Goal: Task Accomplishment & Management: Complete application form

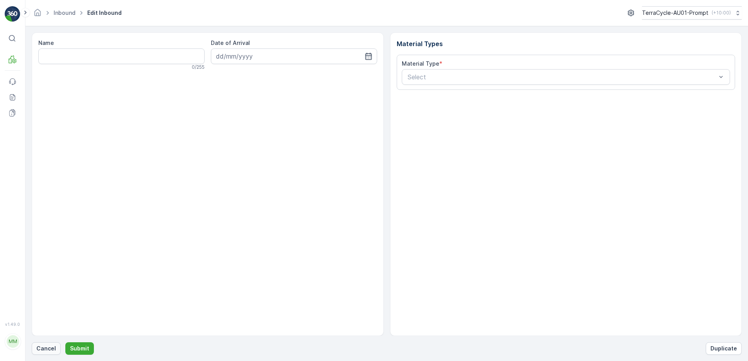
click at [41, 348] on p "Cancel" at bounding box center [46, 349] width 20 height 8
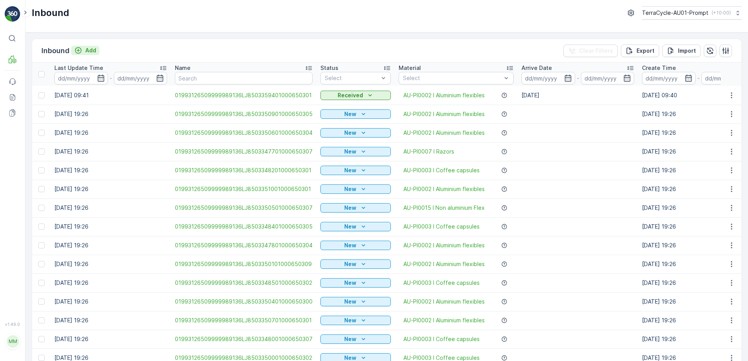
click at [91, 52] on p "Add" at bounding box center [90, 51] width 11 height 8
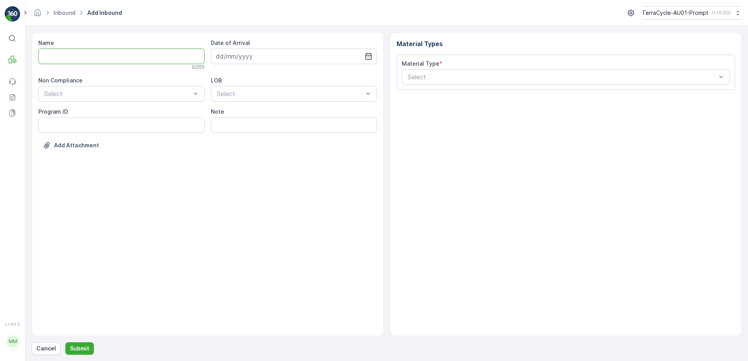
click at [86, 58] on input "Name" at bounding box center [121, 56] width 166 height 16
type input "01993126509999989136LJ8502555101000650305"
click at [65, 343] on button "Submit" at bounding box center [79, 349] width 29 height 13
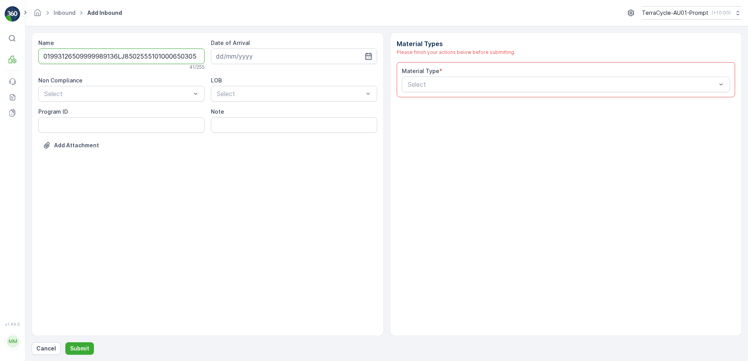
scroll to position [0, 1]
click at [109, 97] on div at bounding box center [117, 95] width 148 height 7
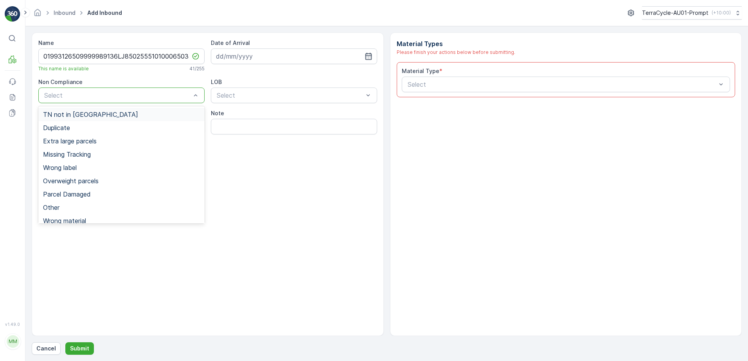
click at [59, 119] on div "TN not in [GEOGRAPHIC_DATA]" at bounding box center [121, 114] width 166 height 13
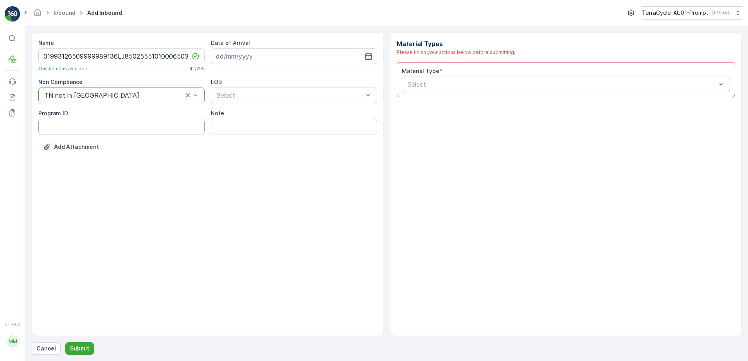
click at [55, 124] on ID "Program ID" at bounding box center [121, 127] width 166 height 16
type ID "CS182-M"
click at [253, 59] on input at bounding box center [294, 56] width 166 height 16
click at [240, 101] on div "1" at bounding box center [238, 106] width 13 height 13
type input "[DATE]"
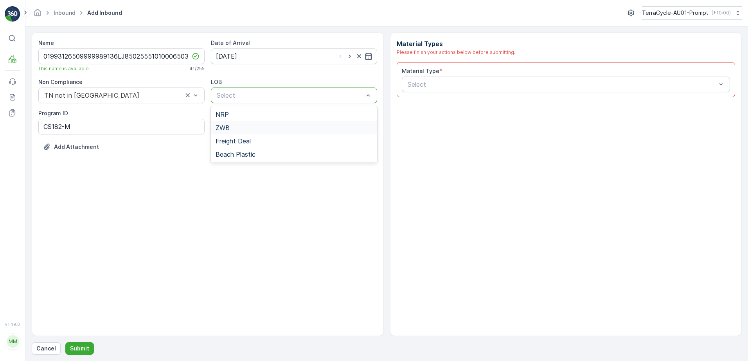
click at [233, 127] on div "ZWB" at bounding box center [293, 127] width 157 height 7
click at [420, 82] on div at bounding box center [562, 84] width 310 height 7
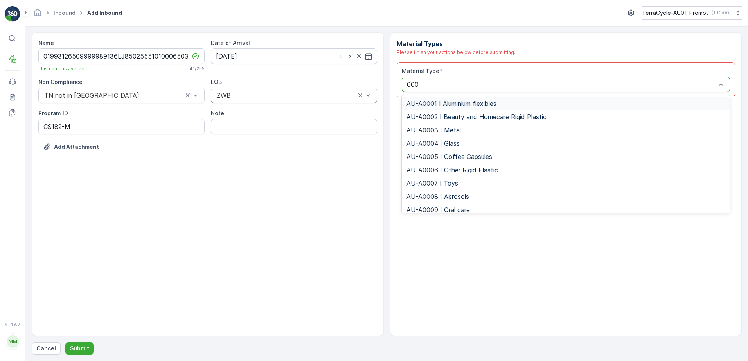
type input "0008"
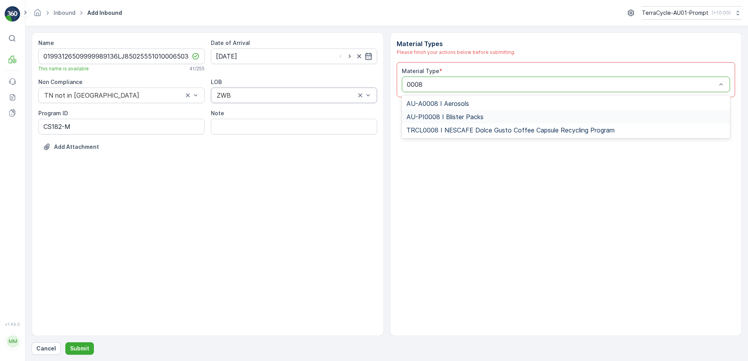
click at [436, 113] on span "AU-PI0008 I Blister Packs" at bounding box center [444, 116] width 77 height 7
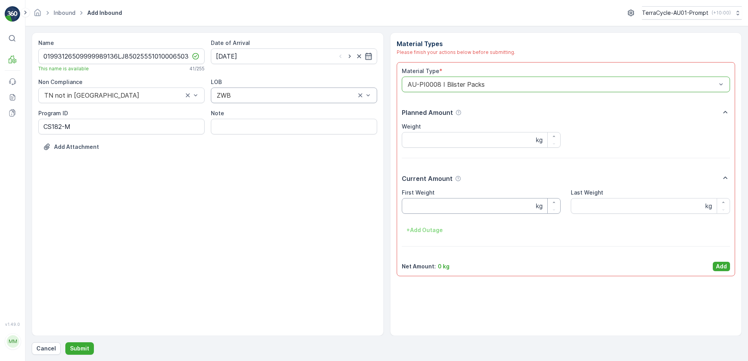
click at [458, 210] on Weight "First Weight" at bounding box center [481, 206] width 159 height 16
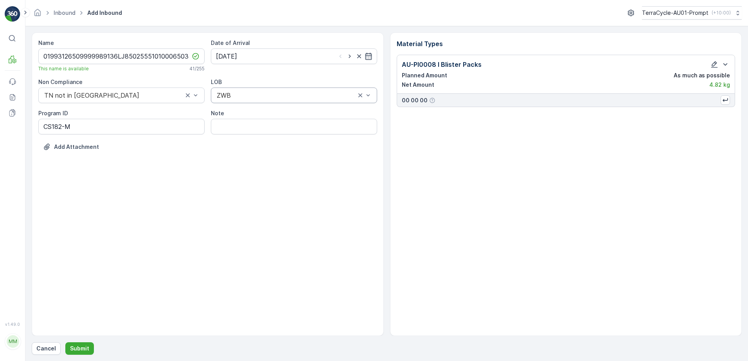
click at [78, 342] on div "Name 01993126509999989136LJ8502555101000650305 This name is available 41 / 255 …" at bounding box center [387, 193] width 710 height 323
click at [79, 349] on p "Submit" at bounding box center [79, 349] width 19 height 8
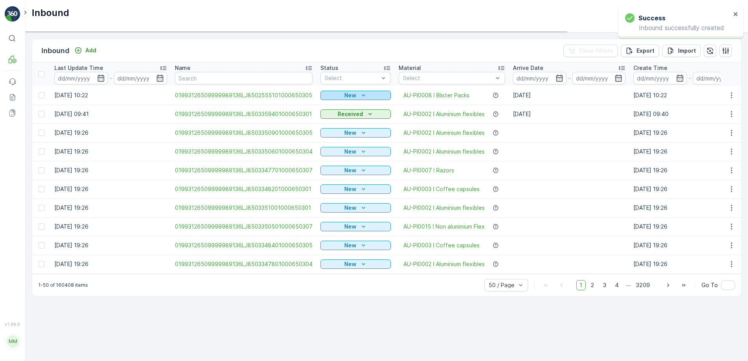
click at [342, 91] on button "New" at bounding box center [355, 95] width 70 height 9
click at [333, 116] on span "Scanned" at bounding box center [334, 118] width 23 height 8
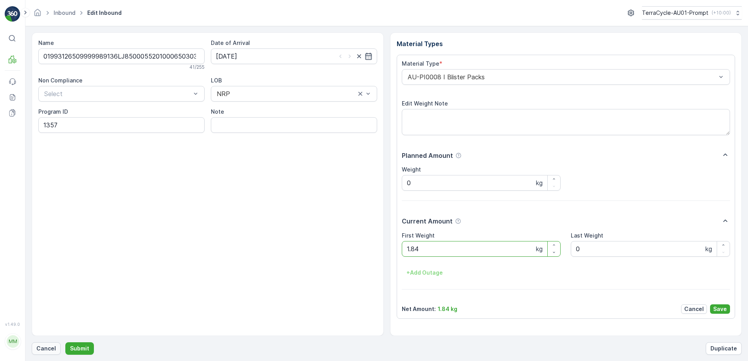
click at [52, 349] on p "Cancel" at bounding box center [46, 349] width 20 height 8
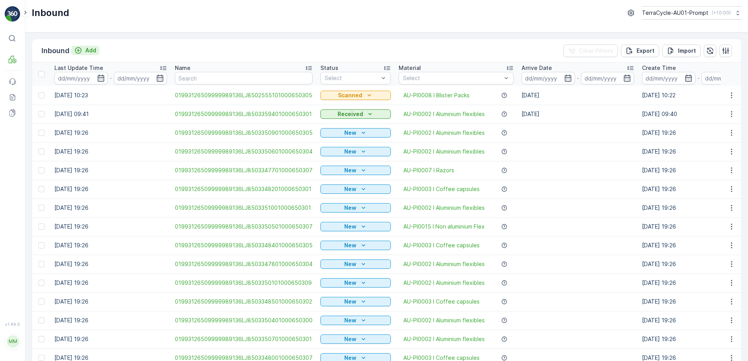
click at [89, 50] on p "Add" at bounding box center [90, 51] width 11 height 8
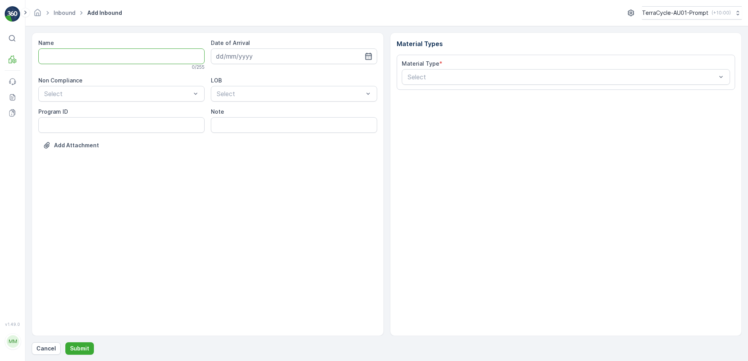
click at [82, 57] on input "Name" at bounding box center [121, 56] width 166 height 16
click at [65, 343] on button "Submit" at bounding box center [79, 349] width 29 height 13
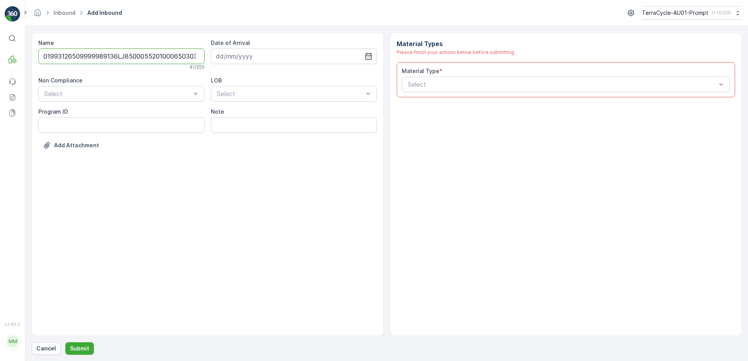
scroll to position [0, 2]
click at [188, 58] on input "01993126509999989136LJ8500055201000650303" at bounding box center [121, 56] width 166 height 16
type input "01993126509999989136LJ8500055201000650303BBBB"
click at [134, 94] on div at bounding box center [117, 95] width 148 height 7
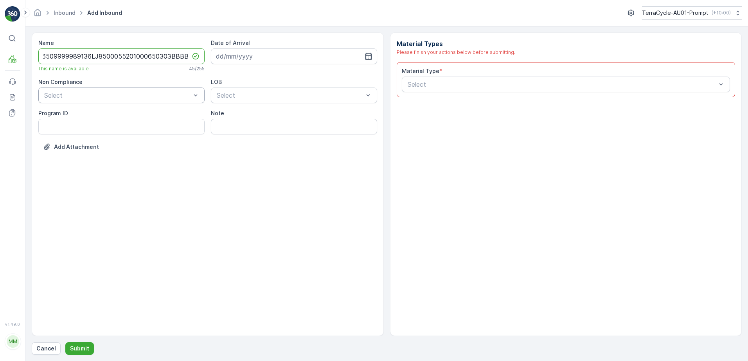
scroll to position [0, 0]
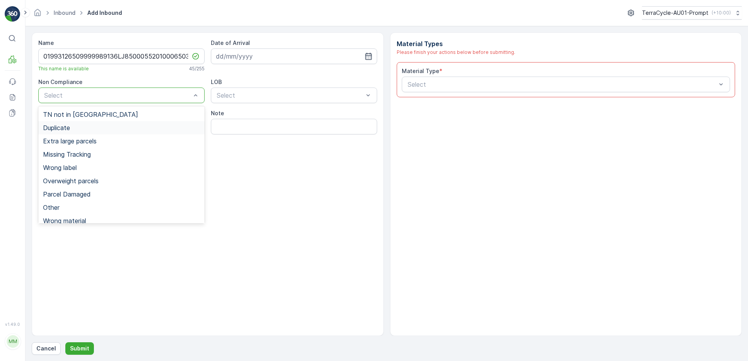
click at [86, 129] on div "Duplicate" at bounding box center [121, 127] width 157 height 7
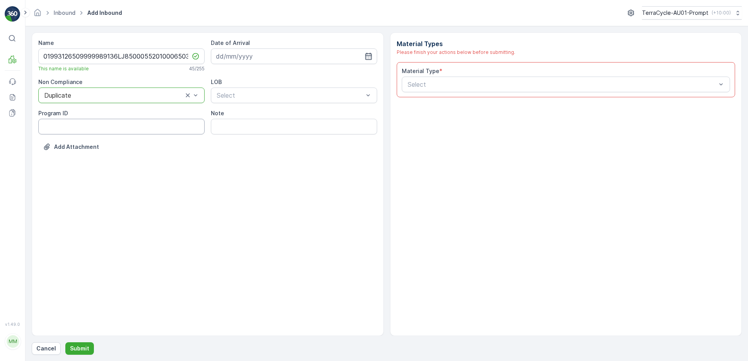
click at [69, 125] on ID "Program ID" at bounding box center [121, 127] width 166 height 16
type ID "1357"
click at [291, 57] on input at bounding box center [294, 56] width 166 height 16
click at [239, 106] on div "1" at bounding box center [238, 106] width 13 height 13
type input "[DATE]"
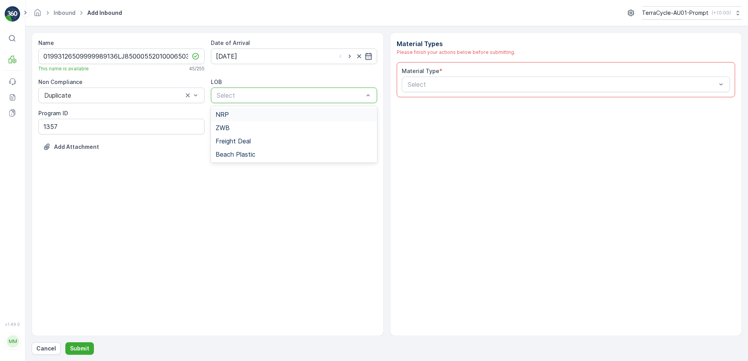
click at [268, 95] on div at bounding box center [290, 95] width 148 height 7
click at [249, 118] on div "NRP" at bounding box center [294, 114] width 166 height 13
click at [410, 81] on div at bounding box center [562, 84] width 310 height 7
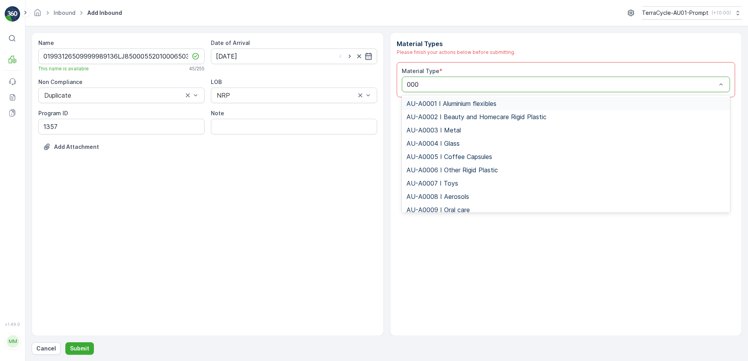
type input "0008"
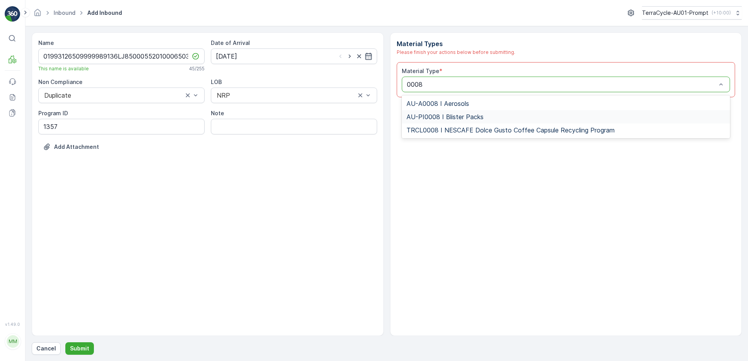
click at [463, 116] on span "AU-PI0008 I Blister Packs" at bounding box center [444, 116] width 77 height 7
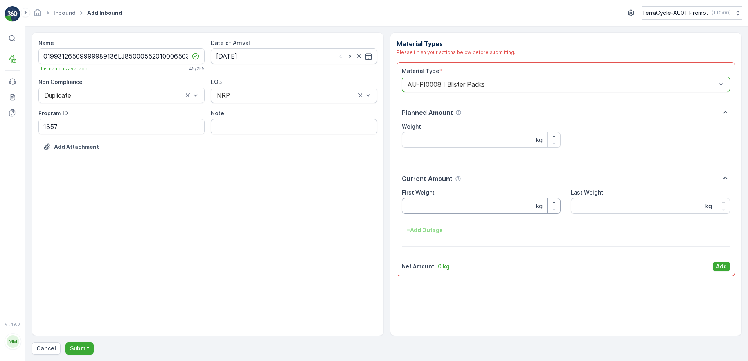
click at [449, 203] on Weight "First Weight" at bounding box center [481, 206] width 159 height 16
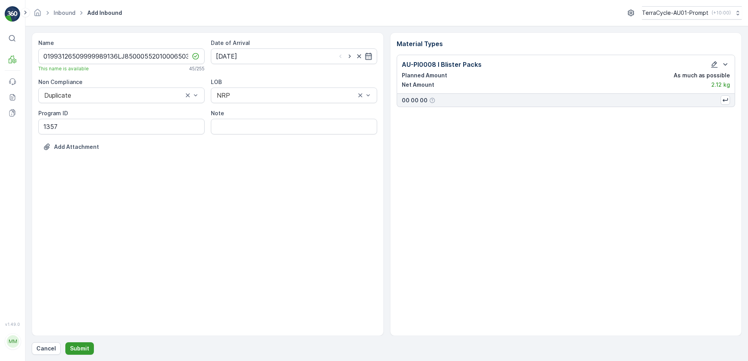
click at [75, 347] on p "Submit" at bounding box center [79, 349] width 19 height 8
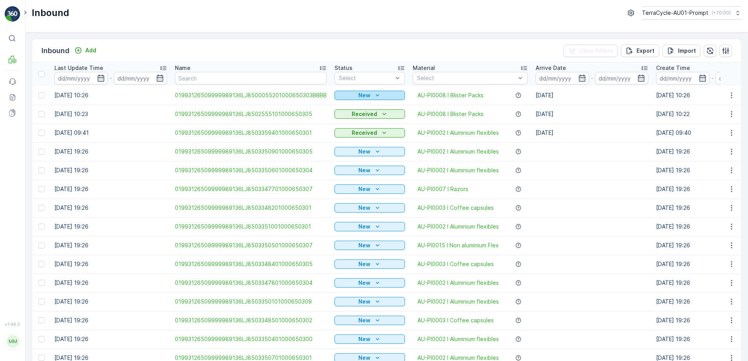
click at [373, 96] on icon "New" at bounding box center [377, 95] width 8 height 8
drag, startPoint x: 354, startPoint y: 116, endPoint x: 388, endPoint y: 96, distance: 39.4
click at [354, 116] on span "Scanned" at bounding box center [348, 118] width 23 height 8
click at [730, 95] on icon "button" at bounding box center [731, 95] width 8 height 8
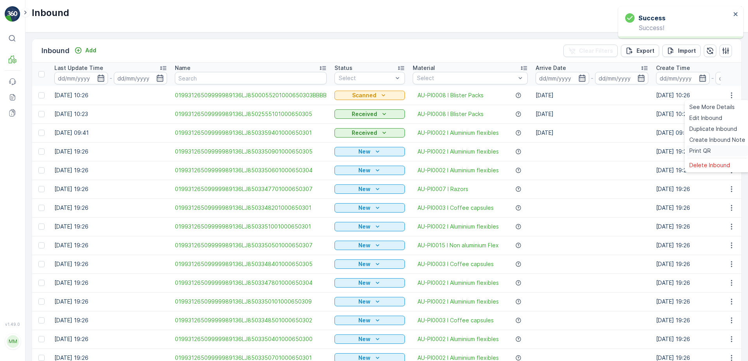
click at [707, 151] on span "Print QR" at bounding box center [700, 151] width 22 height 8
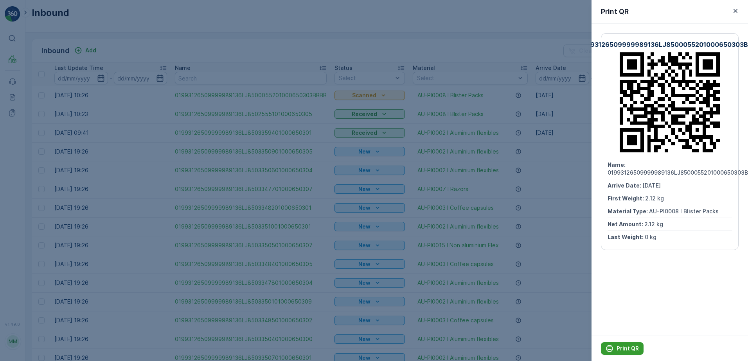
click at [615, 347] on div "Print QR" at bounding box center [621, 349] width 33 height 8
click at [734, 10] on icon "button" at bounding box center [735, 11] width 4 height 4
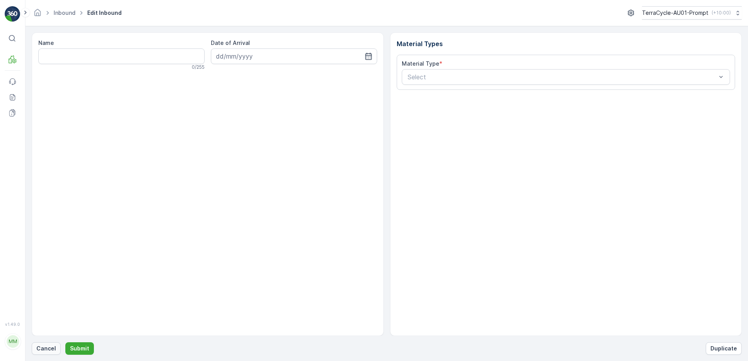
click at [43, 349] on p "Cancel" at bounding box center [46, 349] width 20 height 8
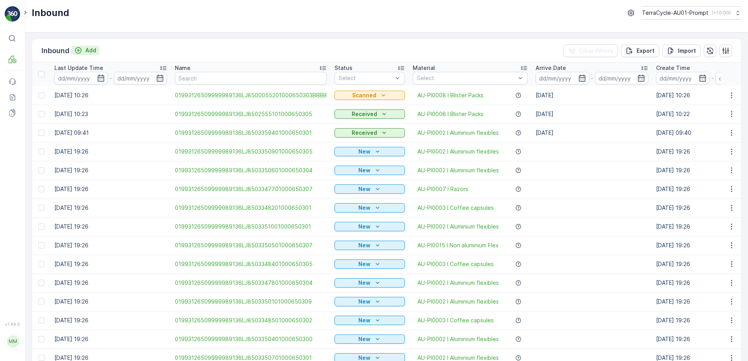
click at [94, 52] on p "Add" at bounding box center [90, 51] width 11 height 8
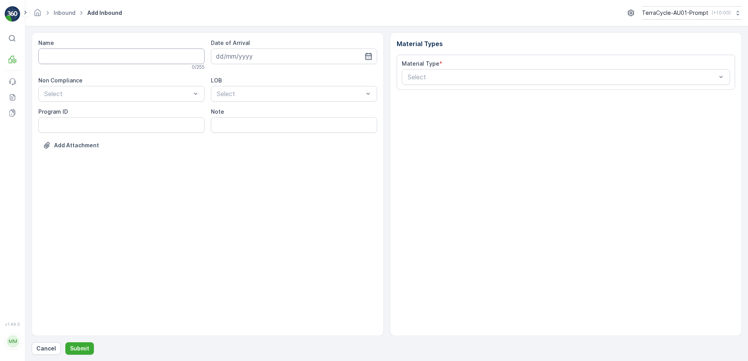
drag, startPoint x: 87, startPoint y: 56, endPoint x: 95, endPoint y: 54, distance: 8.3
click at [87, 56] on input "Name" at bounding box center [121, 56] width 166 height 16
type input "01993126509999989136LJ8503359601000650305"
click at [65, 343] on button "Submit" at bounding box center [79, 349] width 29 height 13
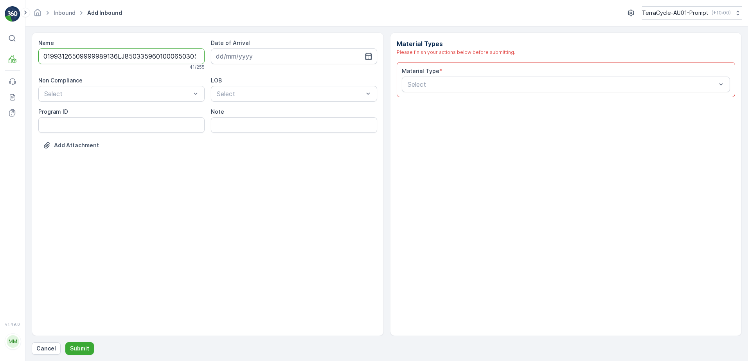
scroll to position [0, 2]
click at [94, 97] on div at bounding box center [117, 95] width 148 height 7
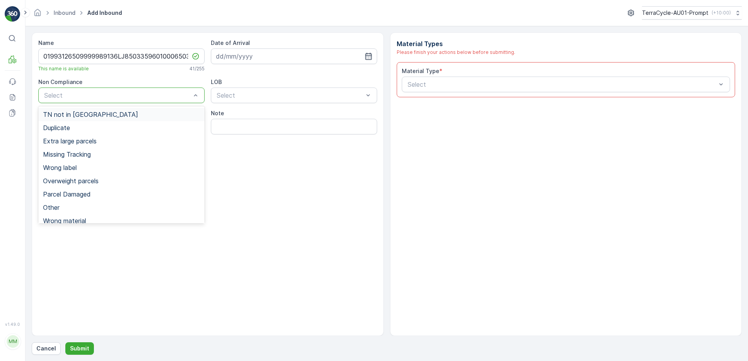
click at [79, 117] on span "TN not in [GEOGRAPHIC_DATA]" at bounding box center [90, 114] width 95 height 7
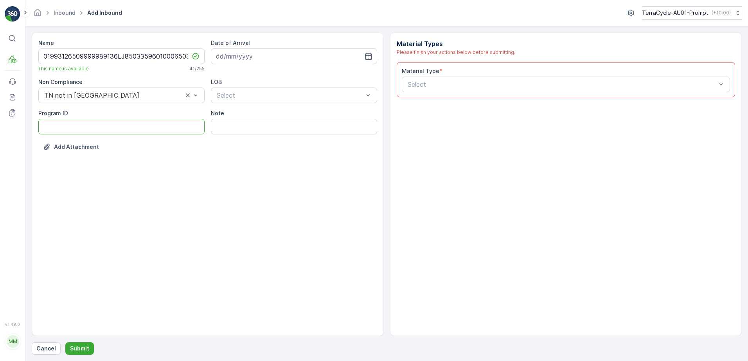
click at [61, 127] on ID "Program ID" at bounding box center [121, 127] width 166 height 16
type ID "2270"
click at [243, 56] on input at bounding box center [294, 56] width 166 height 16
click at [242, 107] on div "1" at bounding box center [238, 106] width 13 height 13
type input "[DATE]"
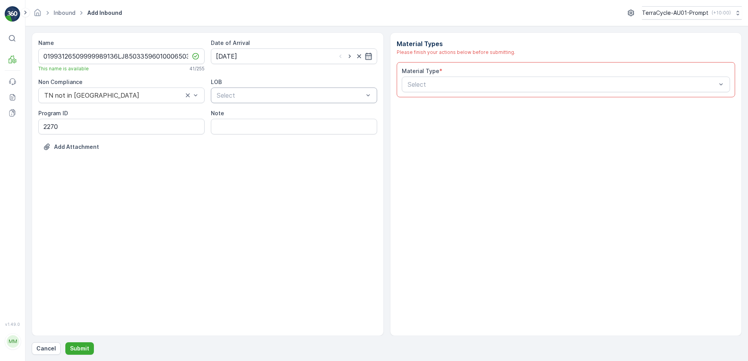
click at [241, 98] on div at bounding box center [290, 95] width 148 height 7
click at [236, 114] on div "NRP" at bounding box center [293, 114] width 157 height 7
click at [414, 81] on div at bounding box center [562, 84] width 310 height 7
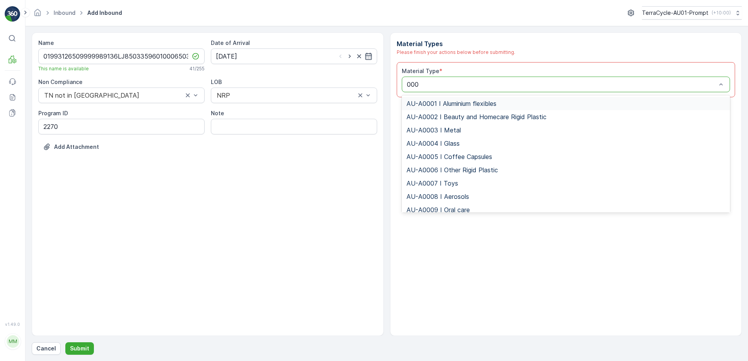
type input "0002"
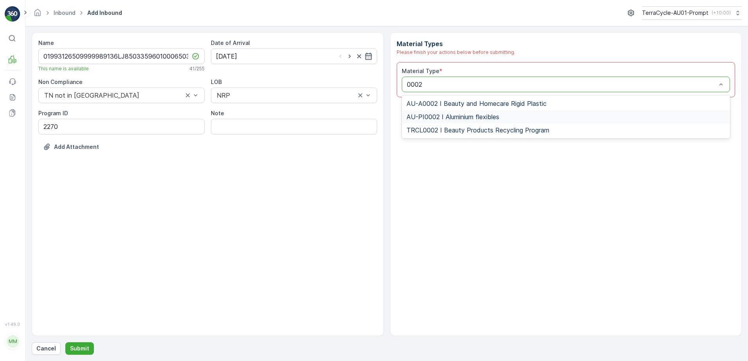
click at [456, 118] on span "AU-PI0002 I Aluminium flexibles" at bounding box center [452, 116] width 93 height 7
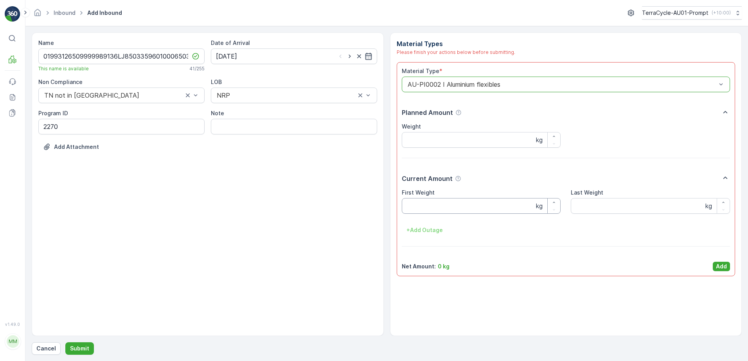
click at [442, 208] on Weight "First Weight" at bounding box center [481, 206] width 159 height 16
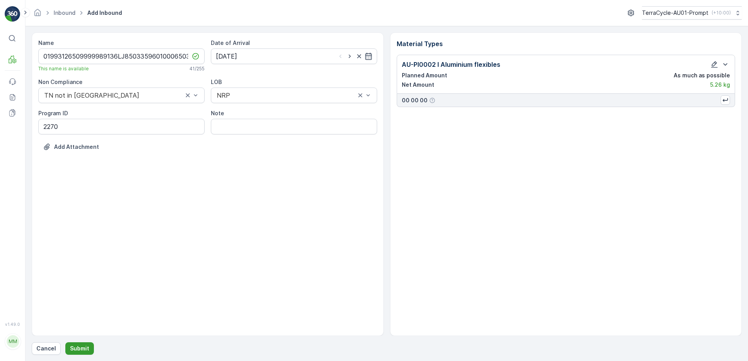
click at [71, 351] on p "Submit" at bounding box center [79, 349] width 19 height 8
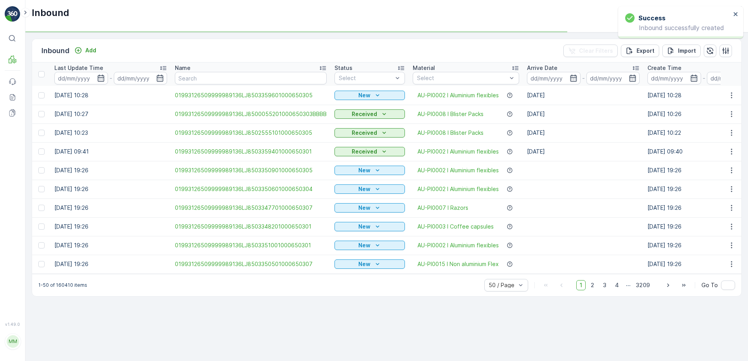
click at [378, 90] on div "New" at bounding box center [369, 95] width 70 height 11
click at [378, 98] on icon "New" at bounding box center [377, 95] width 8 height 8
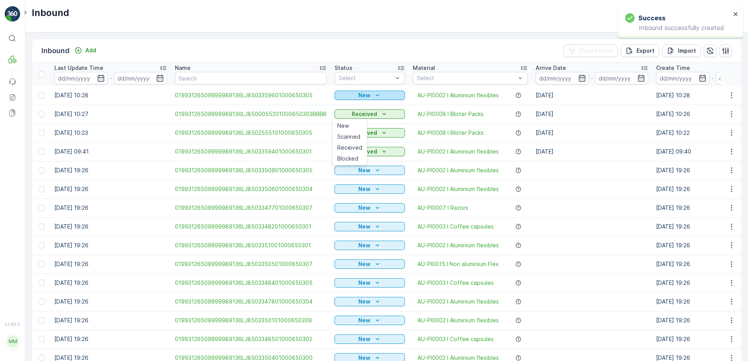
click at [375, 97] on icon "New" at bounding box center [377, 95] width 8 height 8
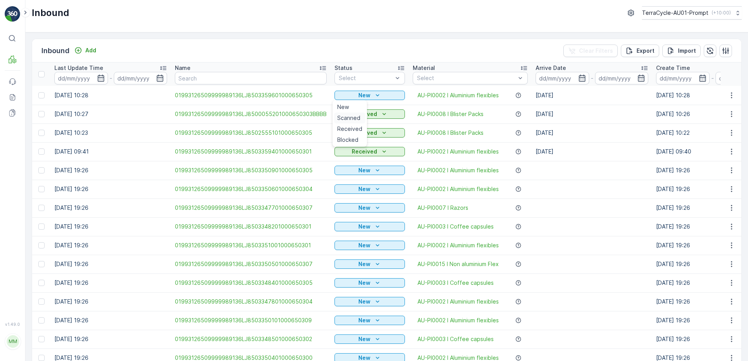
click at [353, 114] on span "Scanned" at bounding box center [348, 118] width 23 height 8
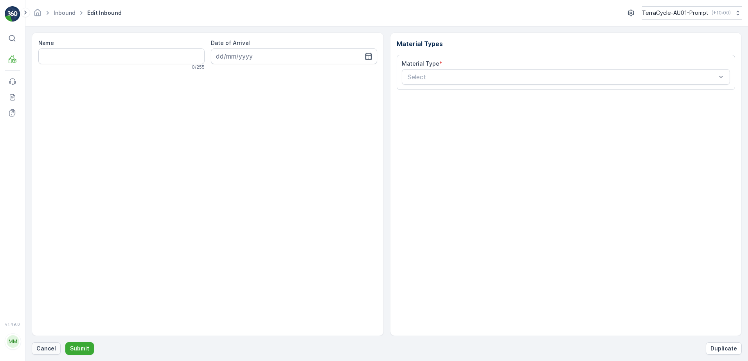
click at [41, 347] on p "Cancel" at bounding box center [46, 349] width 20 height 8
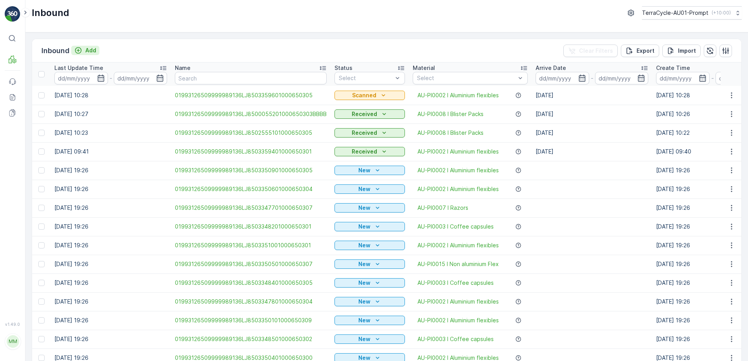
click at [92, 52] on p "Add" at bounding box center [90, 51] width 11 height 8
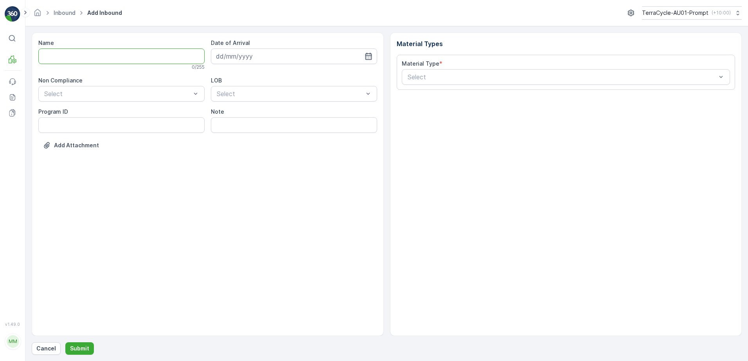
click at [89, 53] on input "Name" at bounding box center [121, 56] width 166 height 16
type input "01993126509999989136LJ8503359701000650302"
click at [65, 343] on button "Submit" at bounding box center [79, 349] width 29 height 13
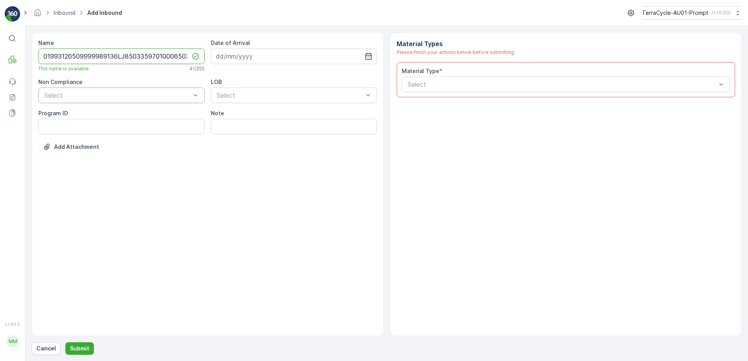
click at [102, 94] on div at bounding box center [117, 95] width 148 height 7
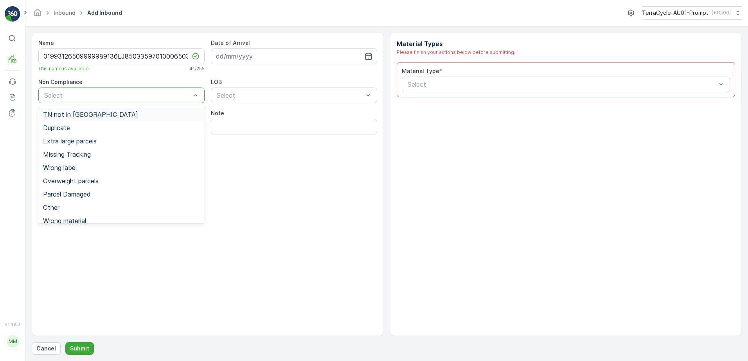
click at [81, 114] on span "TN not in [GEOGRAPHIC_DATA]" at bounding box center [90, 114] width 95 height 7
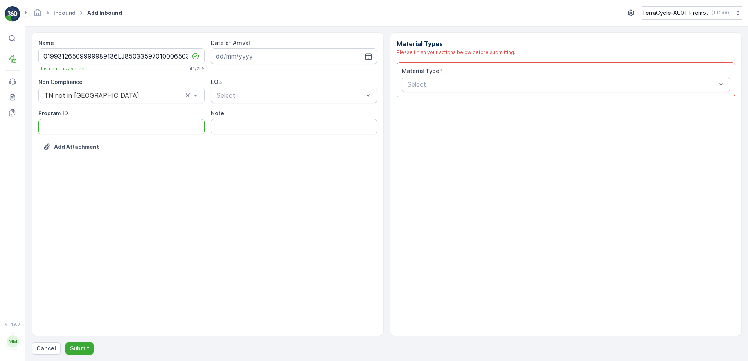
click at [43, 128] on ID "Program ID" at bounding box center [121, 127] width 166 height 16
type ID "2270"
click at [271, 61] on input at bounding box center [294, 56] width 166 height 16
click at [237, 110] on div "1" at bounding box center [238, 106] width 13 height 13
type input "[DATE]"
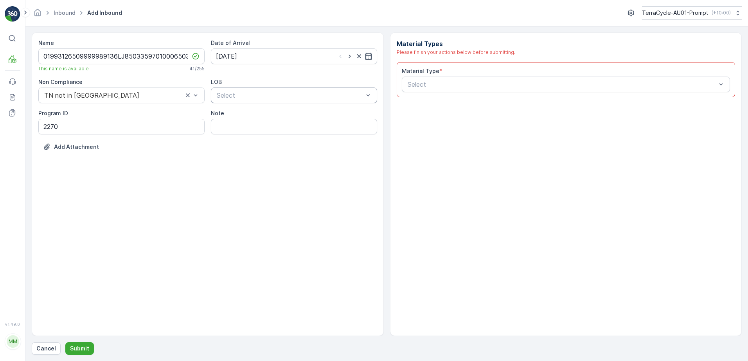
click at [240, 93] on div at bounding box center [290, 95] width 148 height 7
drag, startPoint x: 245, startPoint y: 115, endPoint x: 276, endPoint y: 115, distance: 31.7
click at [246, 115] on div "NRP" at bounding box center [293, 114] width 157 height 7
click at [439, 82] on div at bounding box center [562, 84] width 310 height 7
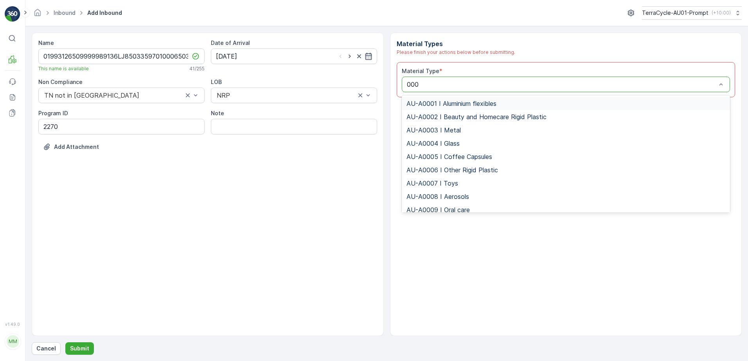
type input "0002"
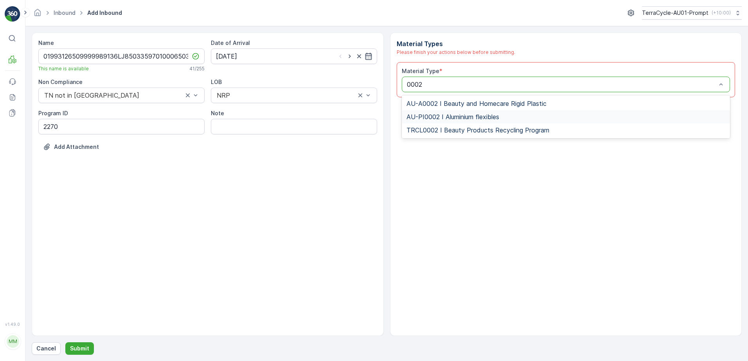
drag, startPoint x: 488, startPoint y: 113, endPoint x: 493, endPoint y: 113, distance: 5.9
click at [491, 113] on span "AU-PI0002 I Aluminium flexibles" at bounding box center [452, 116] width 93 height 7
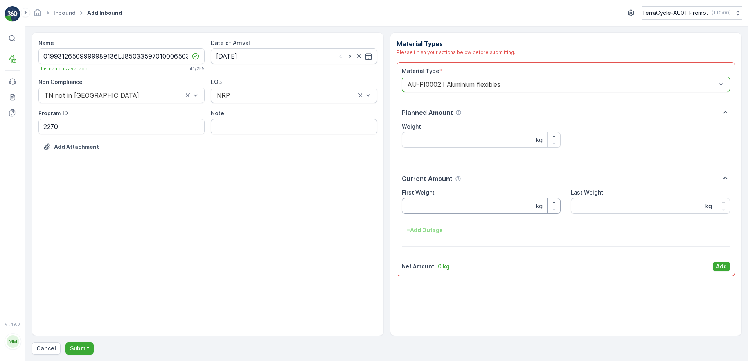
click at [420, 201] on Weight "First Weight" at bounding box center [481, 206] width 159 height 16
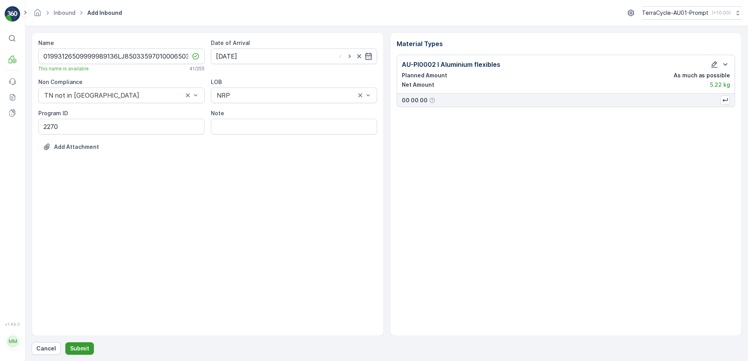
click at [77, 347] on p "Submit" at bounding box center [79, 349] width 19 height 8
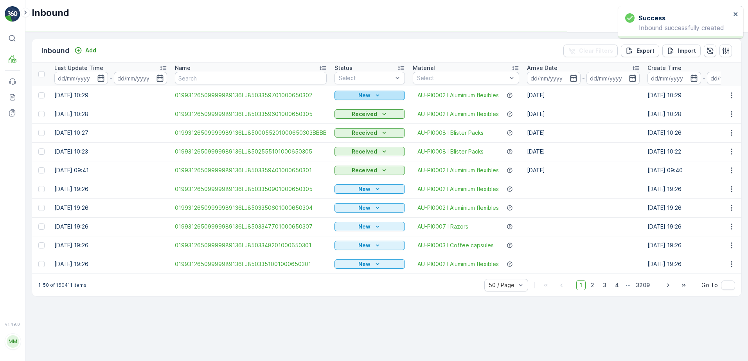
click at [355, 93] on div "New" at bounding box center [369, 95] width 64 height 8
drag, startPoint x: 344, startPoint y: 117, endPoint x: 358, endPoint y: 61, distance: 57.3
click at [344, 116] on span "Scanned" at bounding box center [348, 118] width 23 height 8
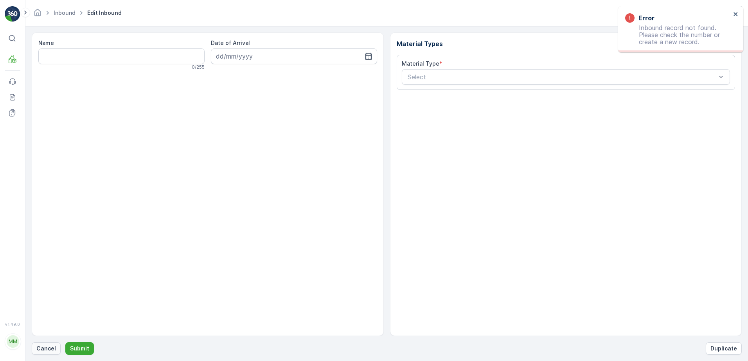
click at [50, 348] on p "Cancel" at bounding box center [46, 349] width 20 height 8
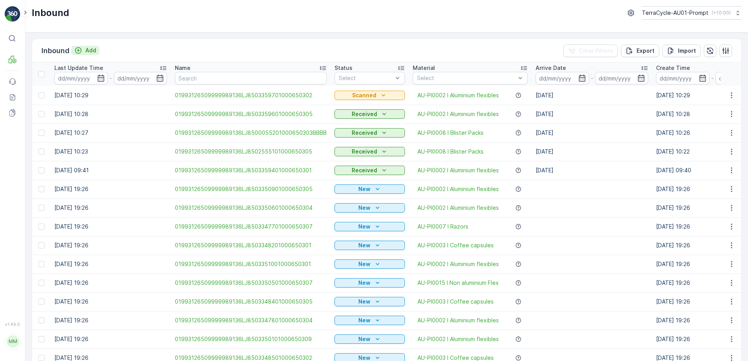
click at [88, 49] on p "Add" at bounding box center [90, 51] width 11 height 8
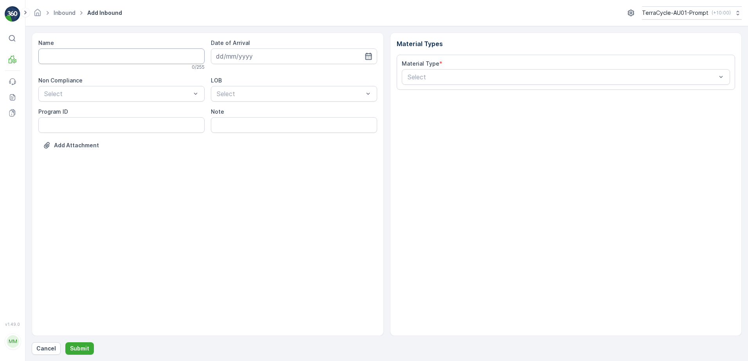
click at [84, 54] on input "Name" at bounding box center [121, 56] width 166 height 16
type input "01993126509999989136LJ8503359801000650309"
click at [65, 343] on button "Submit" at bounding box center [79, 349] width 29 height 13
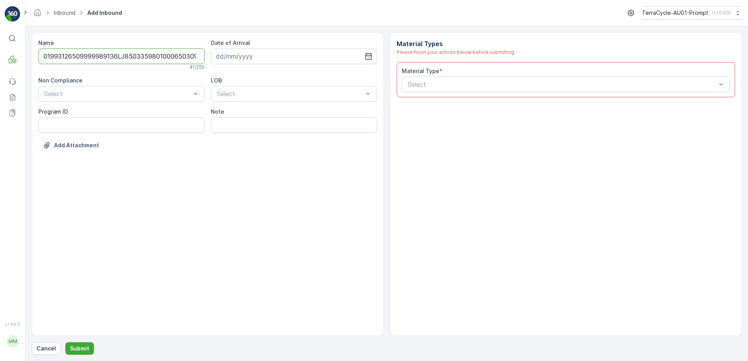
scroll to position [0, 2]
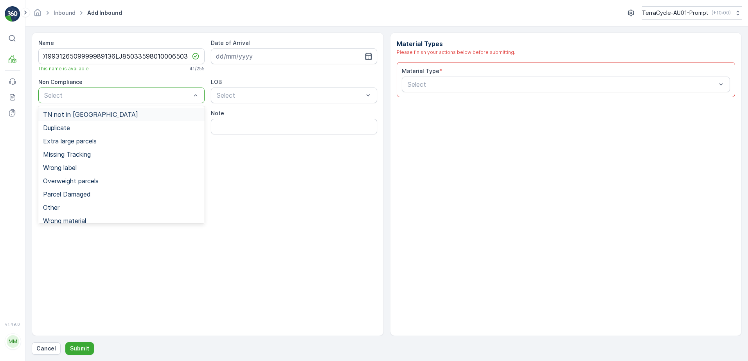
click at [138, 96] on div at bounding box center [117, 95] width 148 height 7
click at [88, 116] on span "TN not in [GEOGRAPHIC_DATA]" at bounding box center [90, 114] width 95 height 7
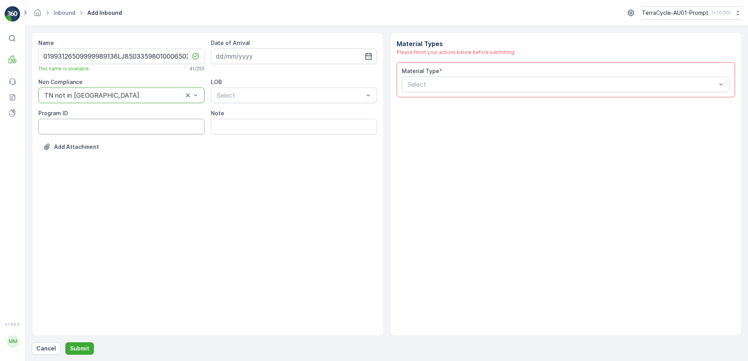
click at [70, 128] on ID "Program ID" at bounding box center [121, 127] width 166 height 16
type ID "2270"
click at [269, 57] on input at bounding box center [294, 56] width 166 height 16
click at [236, 107] on div "1" at bounding box center [238, 106] width 13 height 13
type input "[DATE]"
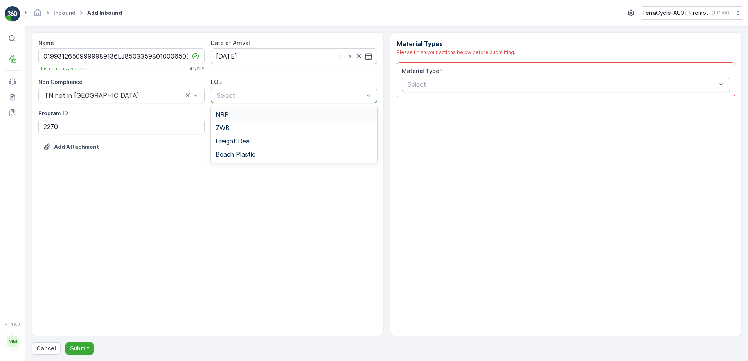
drag, startPoint x: 238, startPoint y: 92, endPoint x: 237, endPoint y: 101, distance: 9.5
click at [238, 92] on div at bounding box center [290, 95] width 148 height 7
drag, startPoint x: 231, startPoint y: 113, endPoint x: 400, endPoint y: 98, distance: 168.8
click at [236, 113] on div "NRP" at bounding box center [293, 114] width 157 height 7
click at [445, 87] on div at bounding box center [562, 84] width 310 height 7
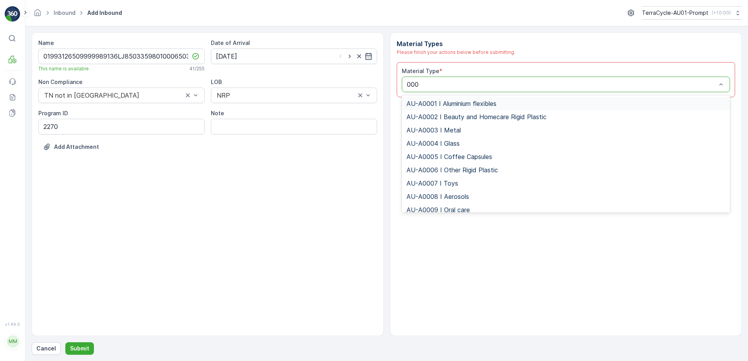
type input "0002"
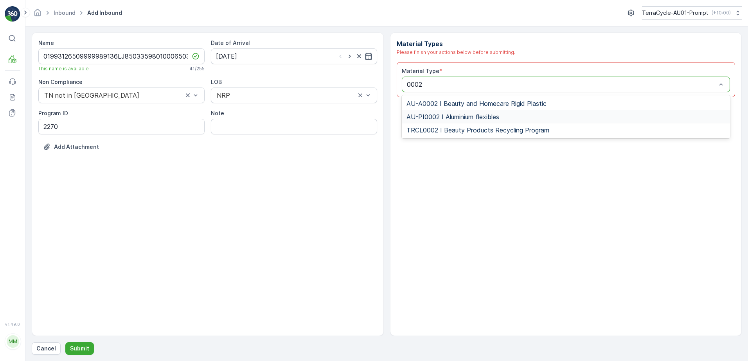
click at [459, 120] on span "AU-PI0002 I Aluminium flexibles" at bounding box center [452, 116] width 93 height 7
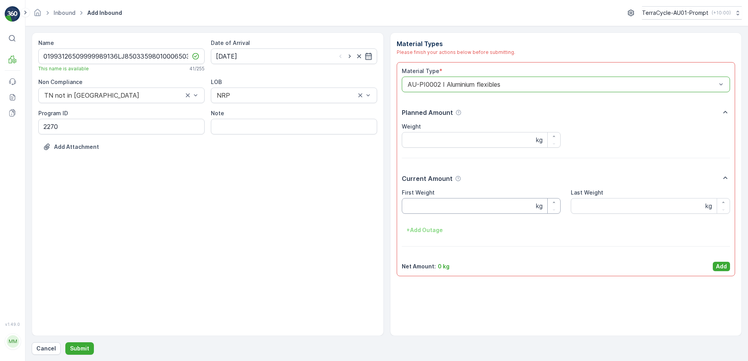
click at [466, 206] on Weight "First Weight" at bounding box center [481, 206] width 159 height 16
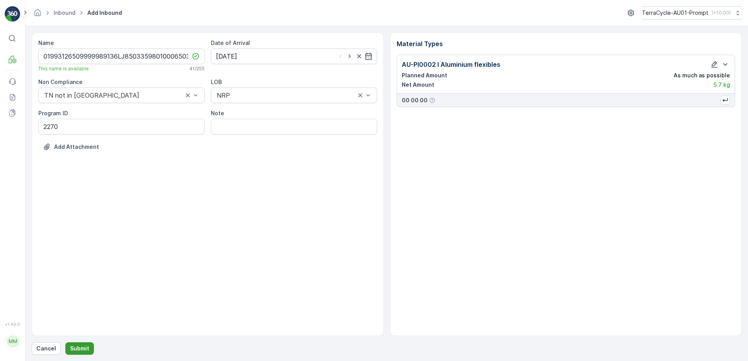
click at [85, 345] on p "Submit" at bounding box center [79, 349] width 19 height 8
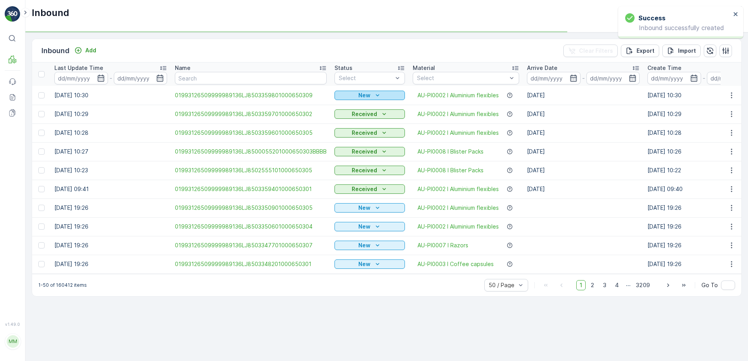
click at [369, 95] on div "New" at bounding box center [369, 95] width 64 height 8
drag, startPoint x: 349, startPoint y: 118, endPoint x: 368, endPoint y: 99, distance: 26.8
click at [349, 115] on span "Scanned" at bounding box center [348, 118] width 23 height 8
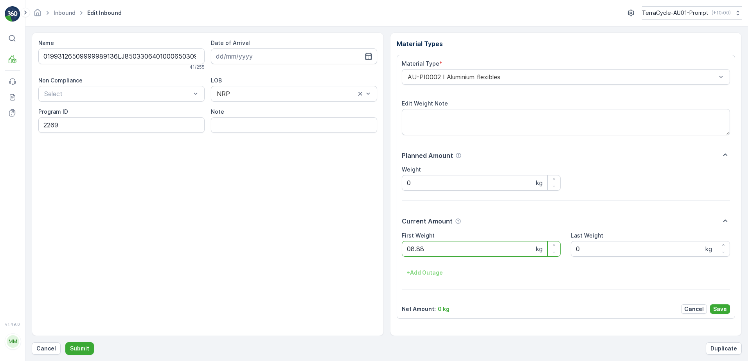
click at [65, 343] on button "Submit" at bounding box center [79, 349] width 29 height 13
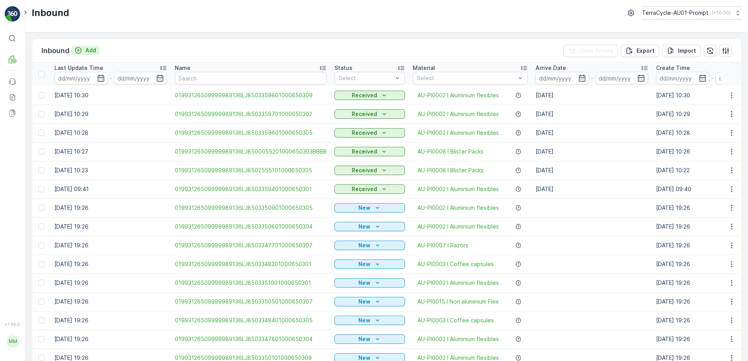
click at [94, 52] on p "Add" at bounding box center [90, 51] width 11 height 8
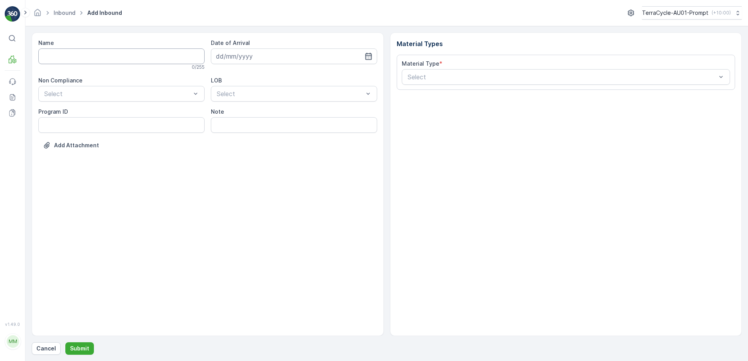
click at [47, 60] on input "Name" at bounding box center [121, 56] width 166 height 16
type input "01993126509999989136LJ8503359501000650308"
click at [65, 343] on button "Submit" at bounding box center [79, 349] width 29 height 13
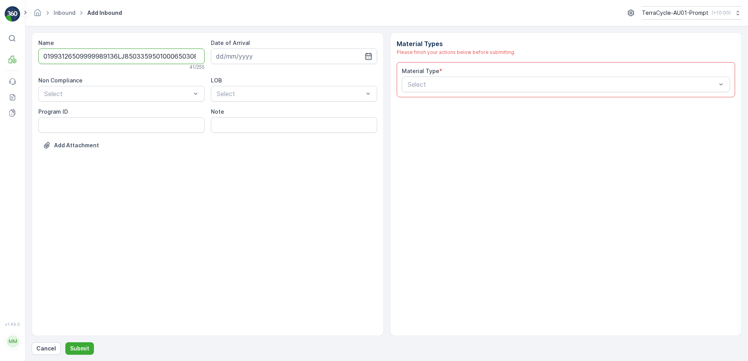
scroll to position [0, 2]
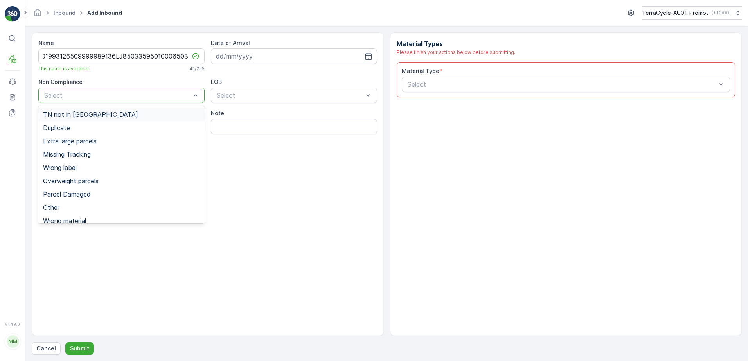
click at [74, 99] on div at bounding box center [117, 95] width 148 height 7
click at [64, 116] on span "TN not in [GEOGRAPHIC_DATA]" at bounding box center [90, 114] width 95 height 7
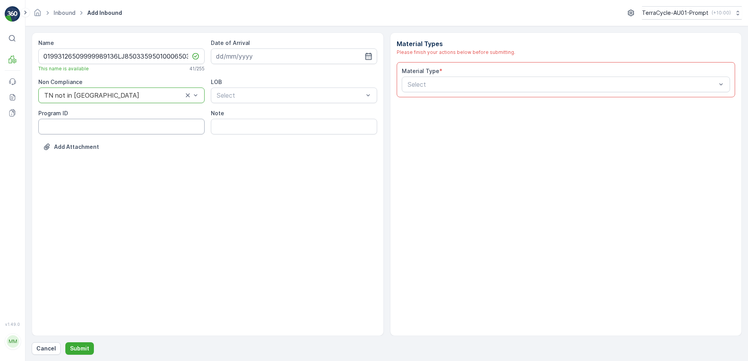
click at [41, 128] on ID "Program ID" at bounding box center [121, 127] width 166 height 16
type ID "2270"
click at [259, 57] on input at bounding box center [294, 56] width 166 height 16
click at [235, 107] on div "1" at bounding box center [238, 106] width 13 height 13
type input "[DATE]"
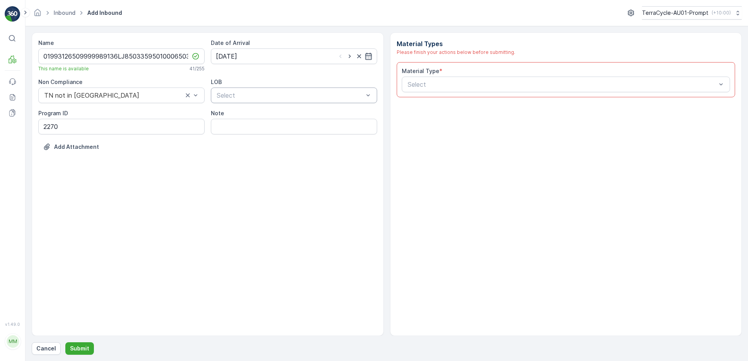
click at [246, 97] on div at bounding box center [290, 95] width 148 height 7
click at [237, 117] on div "NRP" at bounding box center [293, 114] width 157 height 7
click at [445, 90] on div "Select" at bounding box center [566, 85] width 328 height 16
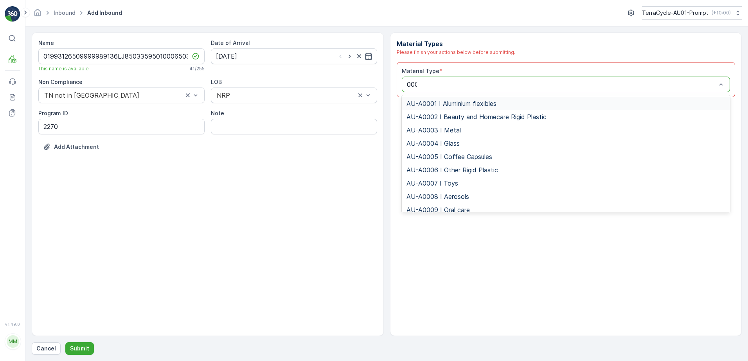
type input "0002"
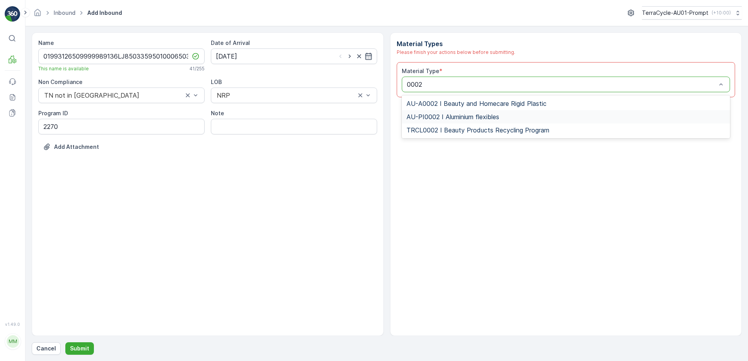
click at [458, 117] on span "AU-PI0002 I Aluminium flexibles" at bounding box center [452, 116] width 93 height 7
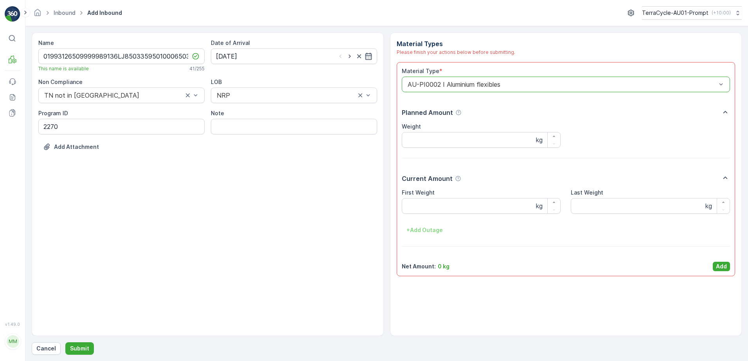
click at [427, 197] on div "First Weight kg" at bounding box center [481, 201] width 159 height 25
click at [428, 210] on Weight "First Weight" at bounding box center [481, 206] width 159 height 16
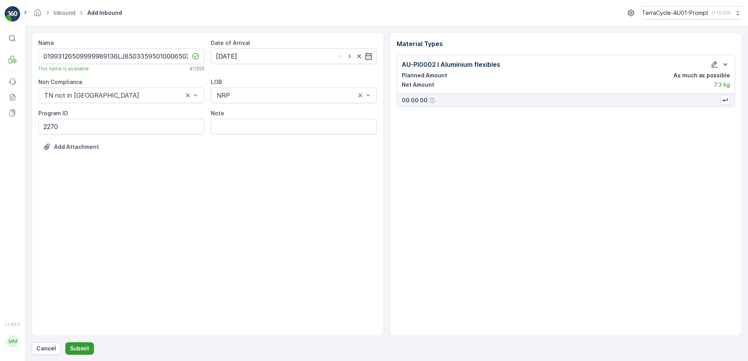
click at [82, 350] on p "Submit" at bounding box center [79, 349] width 19 height 8
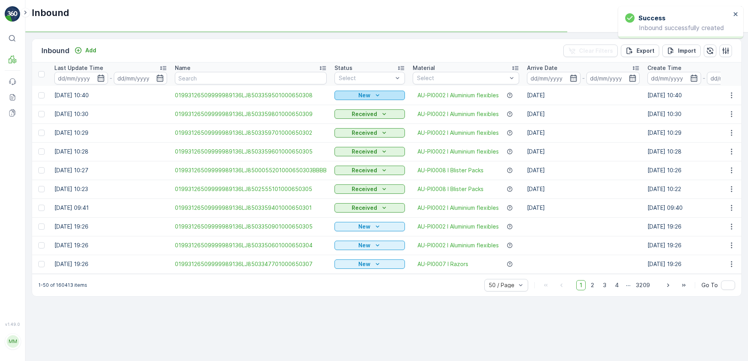
click at [368, 95] on div "New" at bounding box center [369, 95] width 64 height 8
drag, startPoint x: 349, startPoint y: 116, endPoint x: 364, endPoint y: 76, distance: 43.1
click at [349, 115] on span "Scanned" at bounding box center [348, 118] width 23 height 8
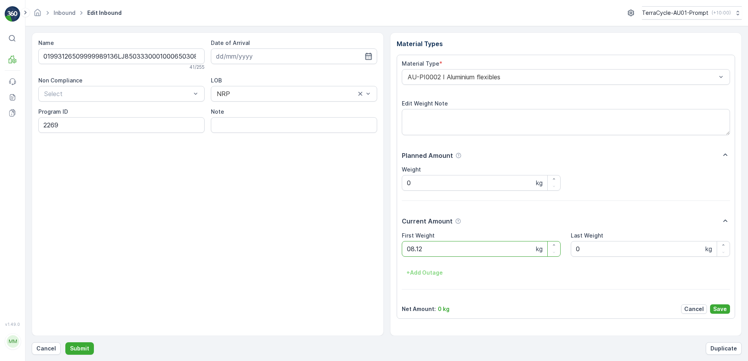
click at [65, 343] on button "Submit" at bounding box center [79, 349] width 29 height 13
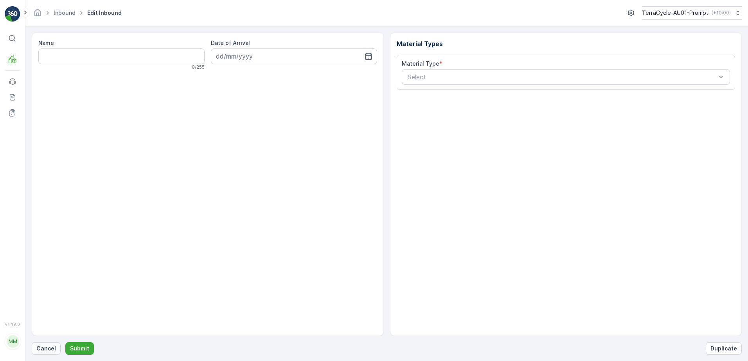
click at [50, 350] on p "Cancel" at bounding box center [46, 349] width 20 height 8
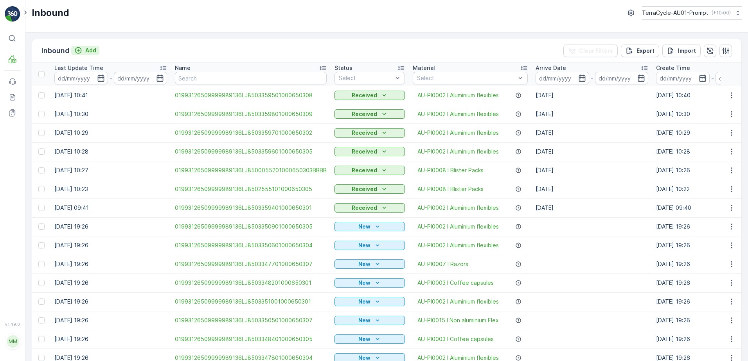
click at [91, 49] on p "Add" at bounding box center [90, 51] width 11 height 8
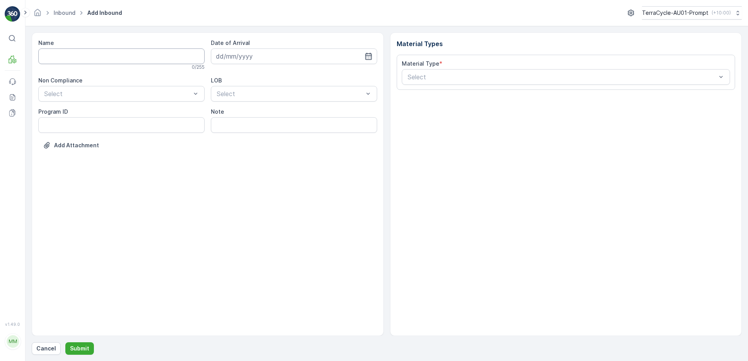
click at [88, 54] on input "Name" at bounding box center [121, 56] width 166 height 16
type input "019931265099999891ZX2501689701000655005"
click at [65, 343] on button "Submit" at bounding box center [79, 349] width 29 height 13
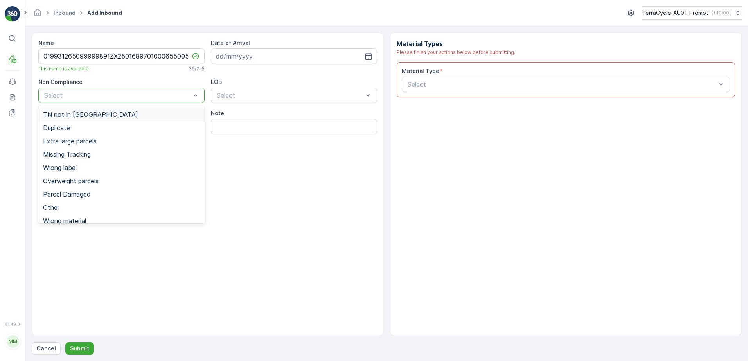
click at [133, 96] on div at bounding box center [117, 95] width 148 height 7
click at [108, 115] on div "TN not in [GEOGRAPHIC_DATA]" at bounding box center [121, 114] width 157 height 7
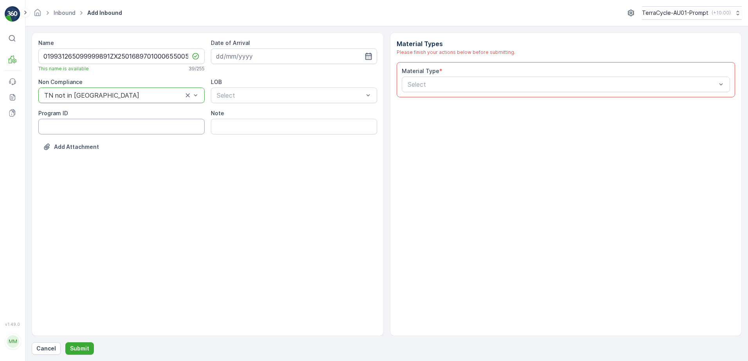
click at [69, 130] on ID "Program ID" at bounding box center [121, 127] width 166 height 16
type ID "SW2-M"
click at [276, 57] on input at bounding box center [294, 56] width 166 height 16
click at [240, 104] on div "1" at bounding box center [238, 106] width 13 height 13
type input "[DATE]"
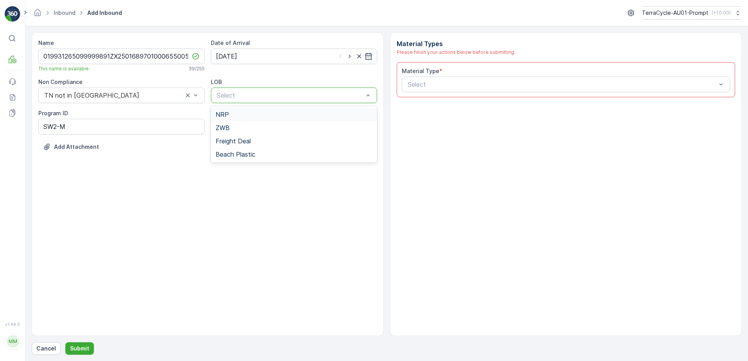
click at [243, 90] on div "Select" at bounding box center [294, 96] width 166 height 16
click at [226, 126] on span "ZWB" at bounding box center [222, 127] width 14 height 7
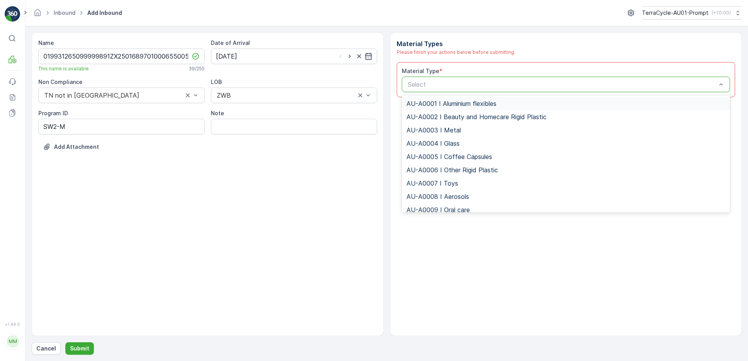
click at [469, 79] on div "Select" at bounding box center [566, 85] width 328 height 16
type input "0001"
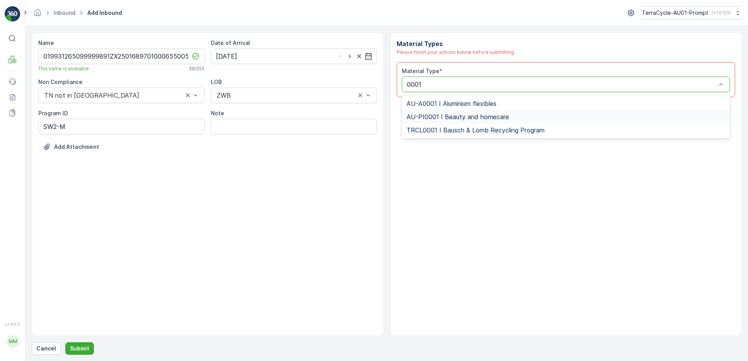
click at [448, 117] on span "AU-PI0001 I Beauty and homecare" at bounding box center [457, 116] width 102 height 7
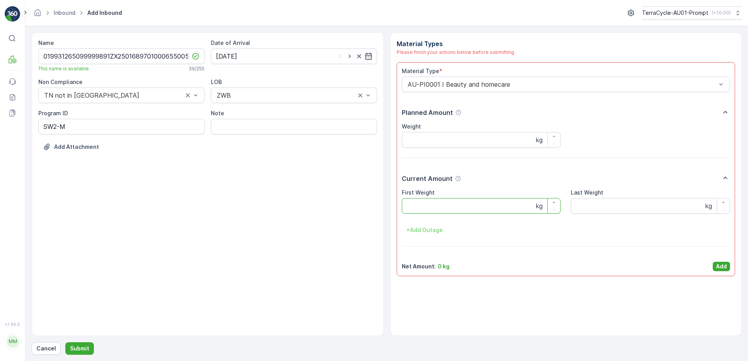
click at [437, 210] on Weight "First Weight" at bounding box center [481, 206] width 159 height 16
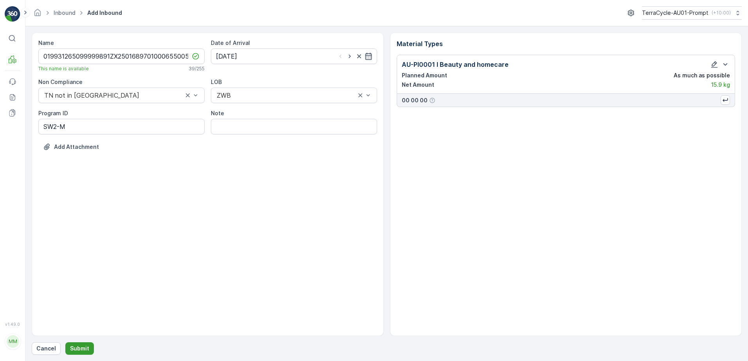
click at [72, 349] on button "Submit" at bounding box center [79, 349] width 29 height 13
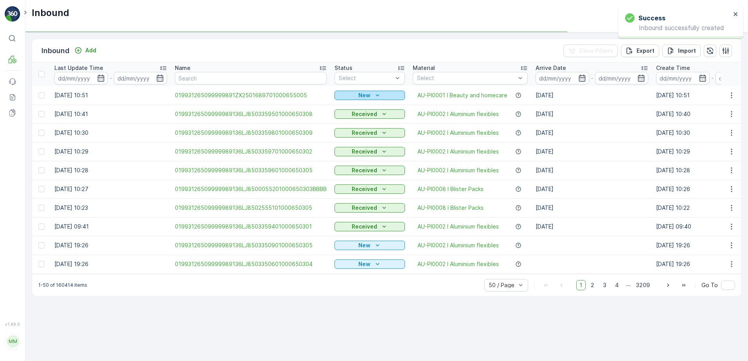
click at [369, 96] on div "New" at bounding box center [369, 95] width 64 height 8
click at [353, 116] on span "Scanned" at bounding box center [348, 118] width 23 height 8
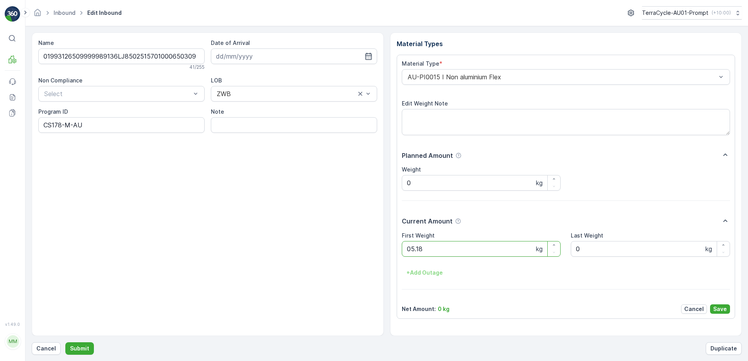
click at [65, 343] on button "Submit" at bounding box center [79, 349] width 29 height 13
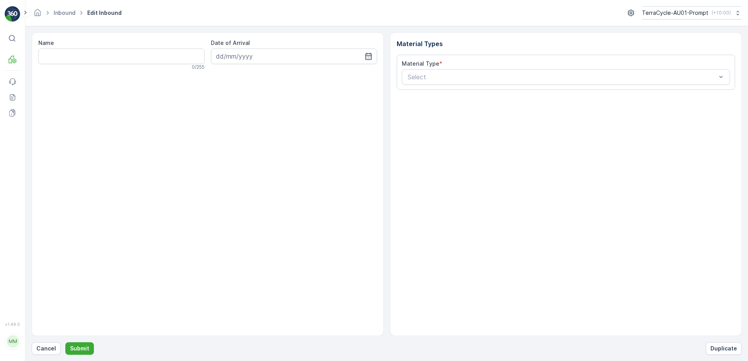
drag, startPoint x: 48, startPoint y: 347, endPoint x: 64, endPoint y: 319, distance: 32.3
click at [52, 341] on div "Name 0 / 255 Date of Arrival Material Types Material Type * Select Cancel Submi…" at bounding box center [387, 193] width 710 height 323
click at [50, 348] on p "Cancel" at bounding box center [46, 349] width 20 height 8
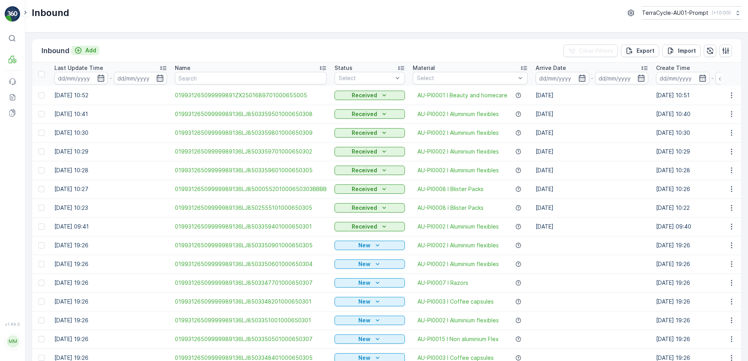
click at [92, 52] on p "Add" at bounding box center [90, 51] width 11 height 8
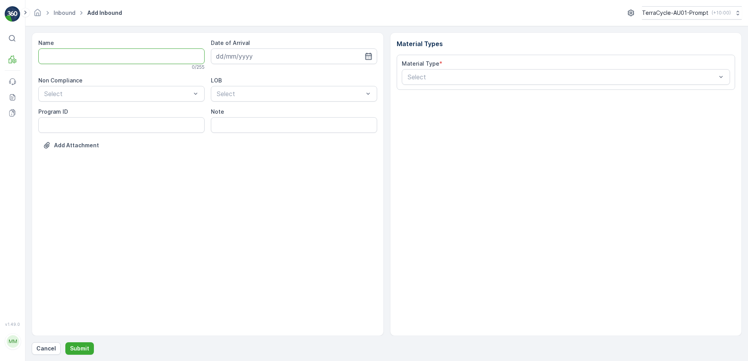
click at [89, 53] on input "Name" at bounding box center [121, 56] width 166 height 16
type input "01993126509999989136LJ8502555501000650303"
click at [65, 343] on button "Submit" at bounding box center [79, 349] width 29 height 13
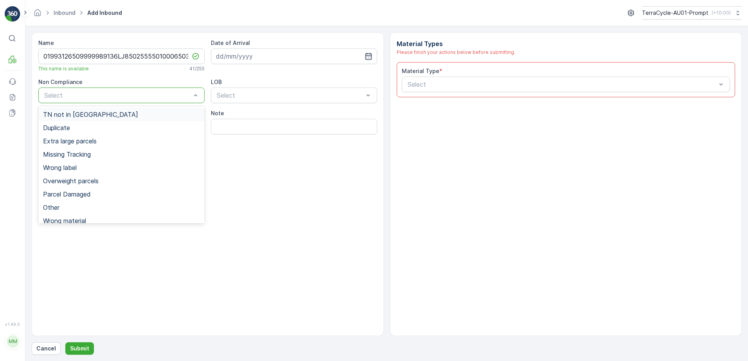
click at [106, 94] on div at bounding box center [117, 95] width 148 height 7
click at [81, 116] on span "TN not in [GEOGRAPHIC_DATA]" at bounding box center [90, 114] width 95 height 7
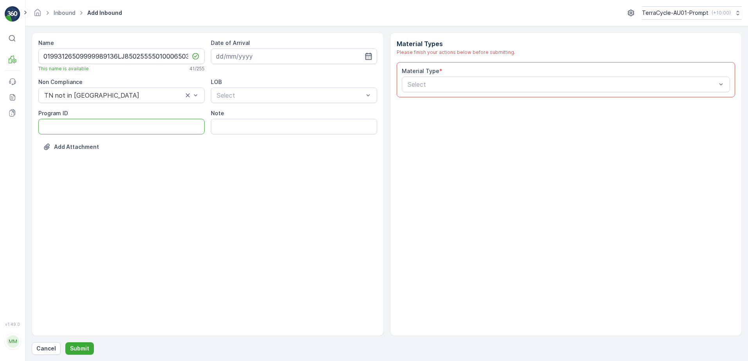
click at [69, 125] on ID "Program ID" at bounding box center [121, 127] width 166 height 16
type ID "CS90-M"
click at [294, 58] on input at bounding box center [294, 56] width 166 height 16
click at [241, 107] on div "1" at bounding box center [238, 106] width 13 height 13
type input "[DATE]"
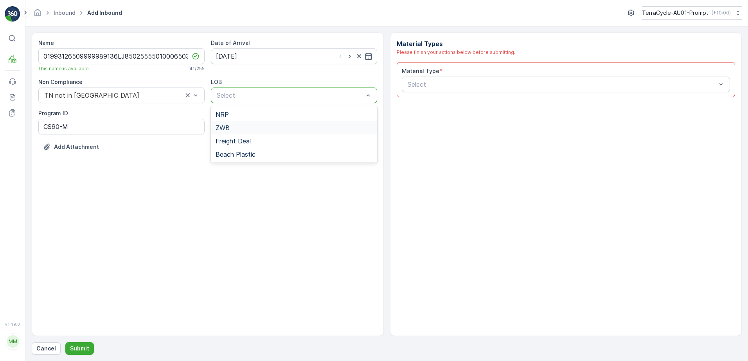
drag, startPoint x: 226, startPoint y: 128, endPoint x: 402, endPoint y: 93, distance: 179.8
click at [234, 126] on div "ZWB" at bounding box center [293, 127] width 157 height 7
click at [451, 82] on div at bounding box center [562, 84] width 310 height 7
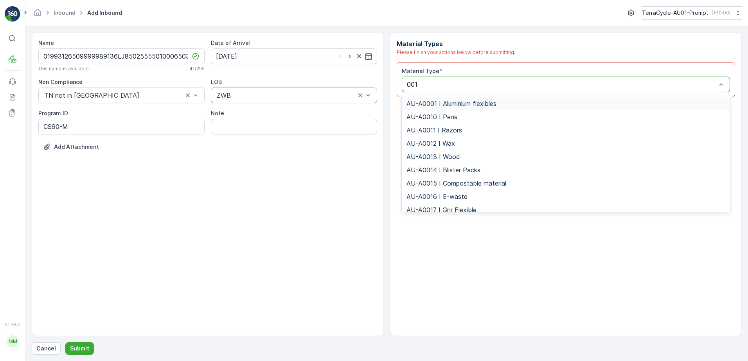
type input "0017"
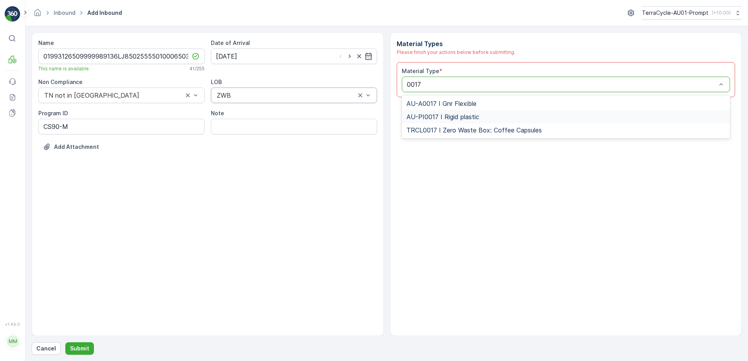
click at [454, 113] on div "AU-PI0017 I Rigid plastic" at bounding box center [566, 116] width 328 height 13
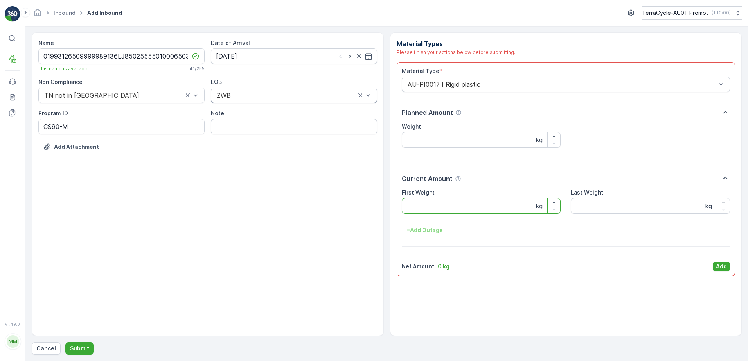
click at [459, 205] on Weight "First Weight" at bounding box center [481, 206] width 159 height 16
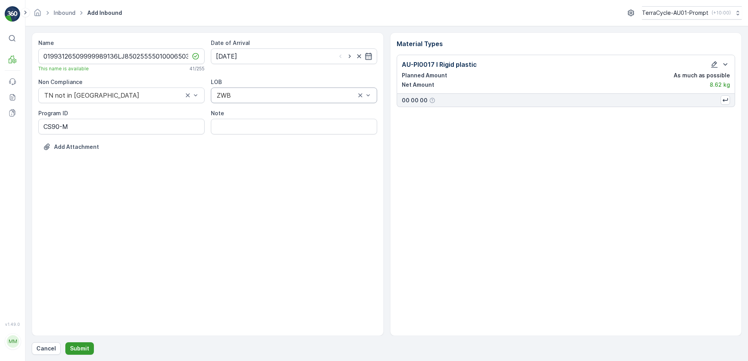
click at [77, 352] on p "Submit" at bounding box center [79, 349] width 19 height 8
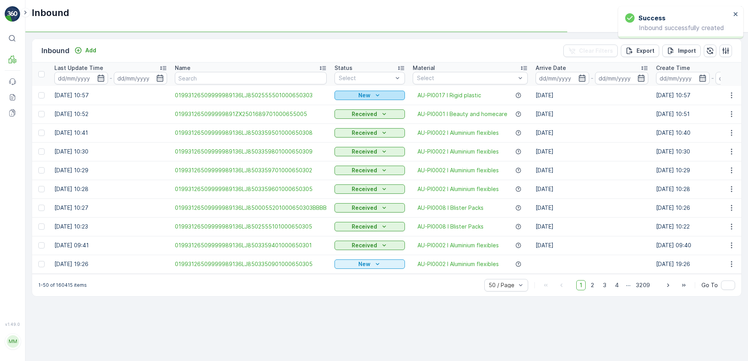
click at [355, 95] on div "New" at bounding box center [369, 95] width 64 height 8
click at [344, 120] on span "Scanned" at bounding box center [348, 118] width 23 height 8
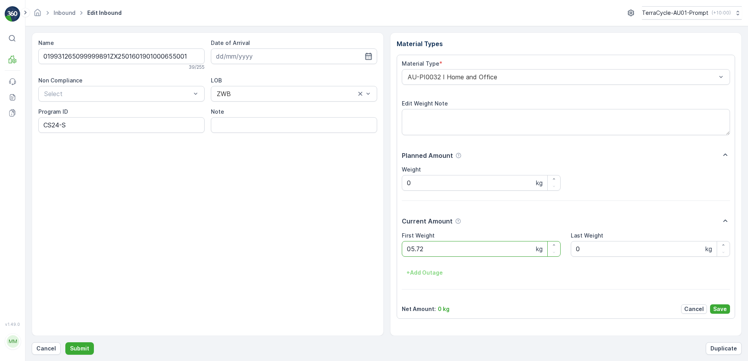
click at [65, 343] on button "Submit" at bounding box center [79, 349] width 29 height 13
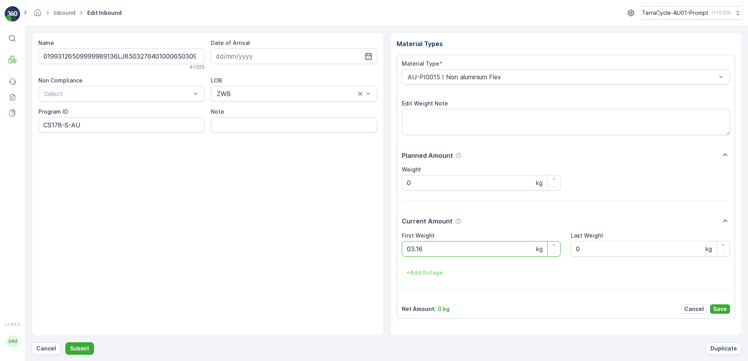
click at [65, 343] on button "Submit" at bounding box center [79, 349] width 29 height 13
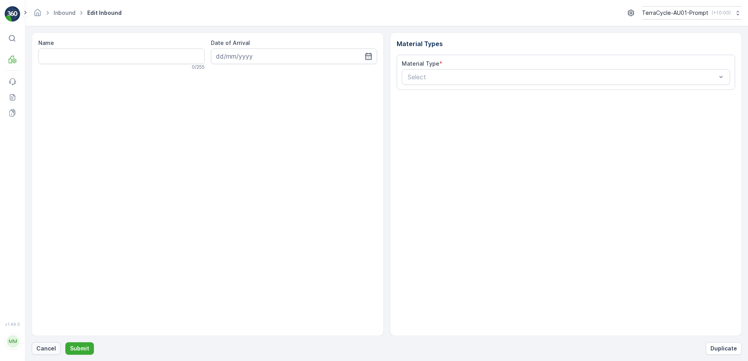
click at [44, 350] on p "Cancel" at bounding box center [46, 349] width 20 height 8
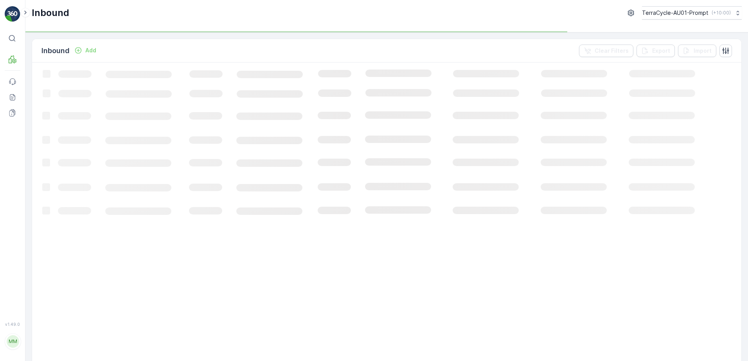
click at [89, 50] on p "Add" at bounding box center [90, 51] width 11 height 8
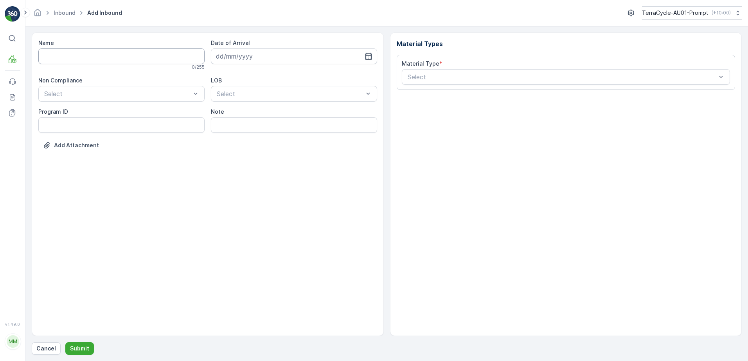
click at [66, 56] on input "Name" at bounding box center [121, 56] width 166 height 16
type input "019931265099999891ZX2000416401000650805"
click at [65, 343] on button "Submit" at bounding box center [79, 349] width 29 height 13
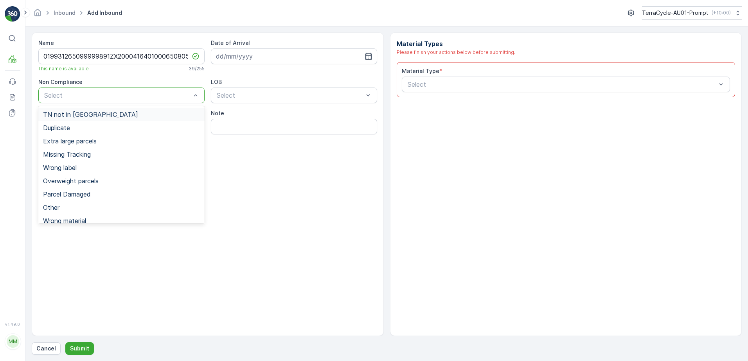
click at [82, 93] on div at bounding box center [117, 95] width 148 height 7
click at [84, 111] on span "TN not in [GEOGRAPHIC_DATA]" at bounding box center [90, 114] width 95 height 7
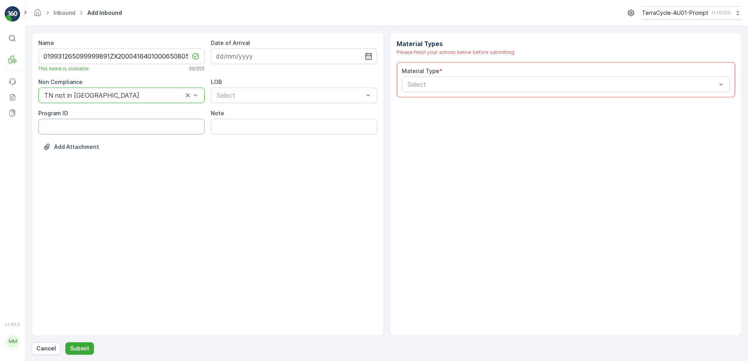
click at [61, 129] on ID "Program ID" at bounding box center [121, 127] width 166 height 16
type ID "CS111-S"
click at [256, 59] on input at bounding box center [294, 56] width 166 height 16
click at [240, 107] on div "1" at bounding box center [238, 106] width 13 height 13
type input "[DATE]"
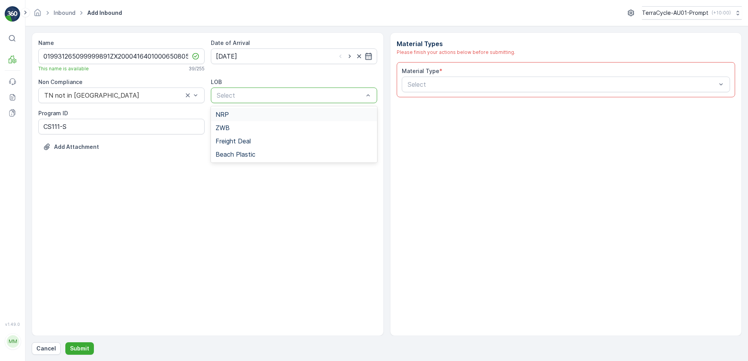
click at [265, 90] on div "Select" at bounding box center [294, 96] width 166 height 16
click at [246, 126] on div "ZWB" at bounding box center [293, 127] width 157 height 7
click at [418, 84] on div at bounding box center [562, 84] width 310 height 7
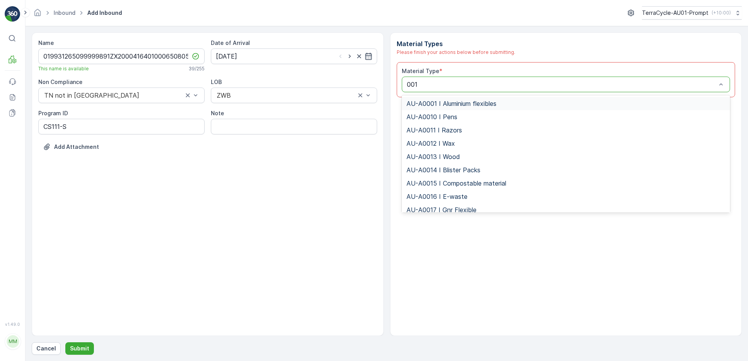
type input "0016"
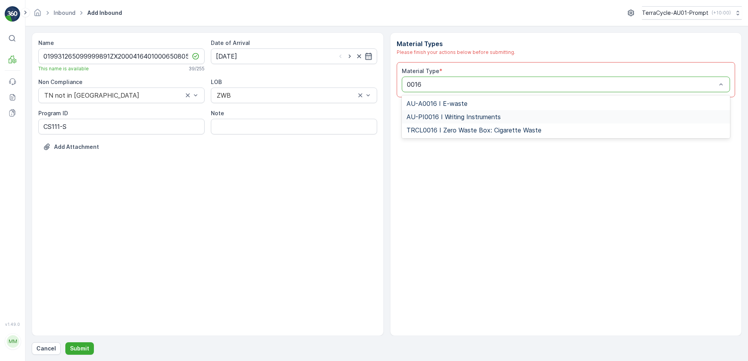
click at [485, 117] on span "AU-PI0016 I Writing Instruments" at bounding box center [453, 116] width 94 height 7
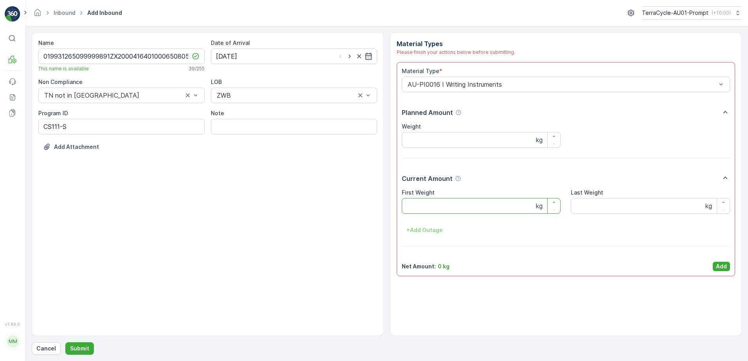
drag, startPoint x: 425, startPoint y: 206, endPoint x: 431, endPoint y: 202, distance: 6.5
click at [426, 206] on Weight "First Weight" at bounding box center [481, 206] width 159 height 16
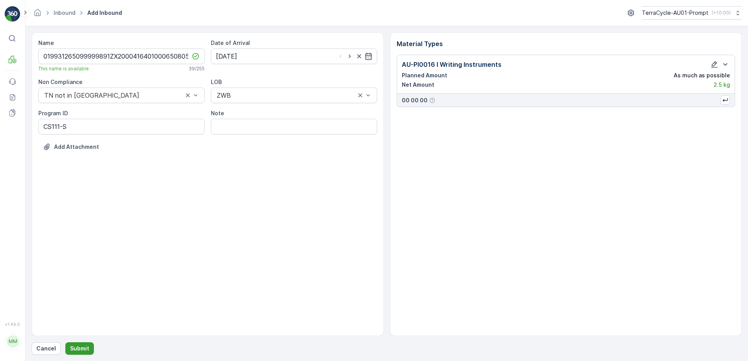
click at [75, 348] on p "Submit" at bounding box center [79, 349] width 19 height 8
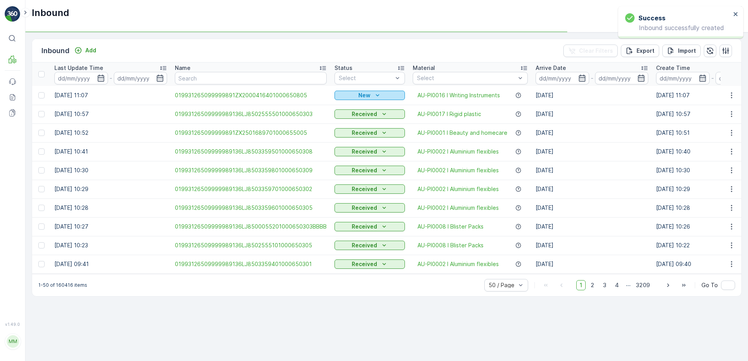
click at [369, 94] on div "New" at bounding box center [369, 95] width 64 height 8
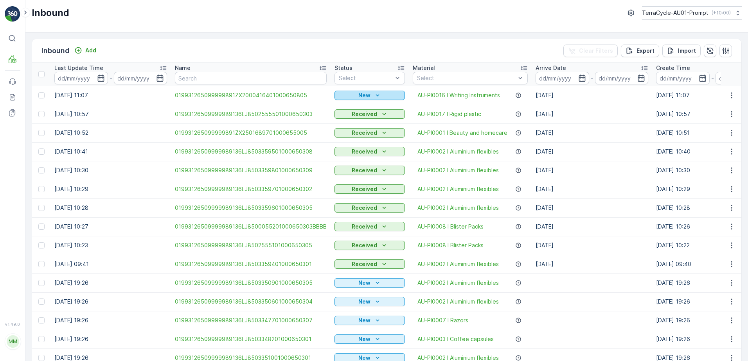
click at [374, 93] on icon "New" at bounding box center [377, 95] width 8 height 8
drag, startPoint x: 351, startPoint y: 117, endPoint x: 410, endPoint y: 86, distance: 66.6
click at [351, 117] on span "Scanned" at bounding box center [348, 118] width 23 height 8
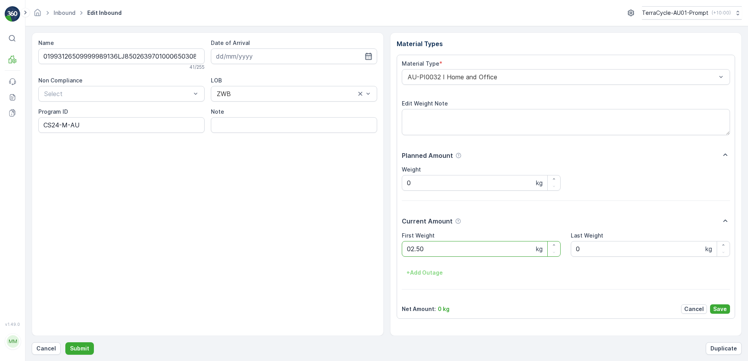
click at [65, 343] on button "Submit" at bounding box center [79, 349] width 29 height 13
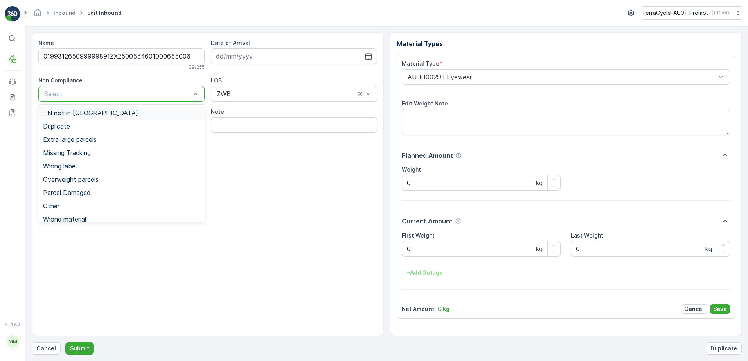
click at [83, 87] on div "Select" at bounding box center [121, 94] width 166 height 16
drag, startPoint x: 84, startPoint y: 181, endPoint x: 142, endPoint y: 142, distance: 70.4
click at [86, 180] on span "Overweight parcels" at bounding box center [71, 179] width 56 height 7
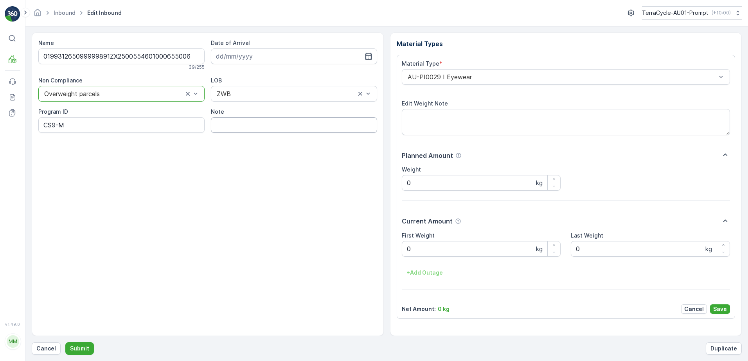
click at [236, 131] on input "Note" at bounding box center [294, 125] width 166 height 16
type input "BOX TOO HEAVY !!"
click at [418, 250] on Weight "0" at bounding box center [481, 249] width 159 height 16
click at [65, 343] on button "Submit" at bounding box center [79, 349] width 29 height 13
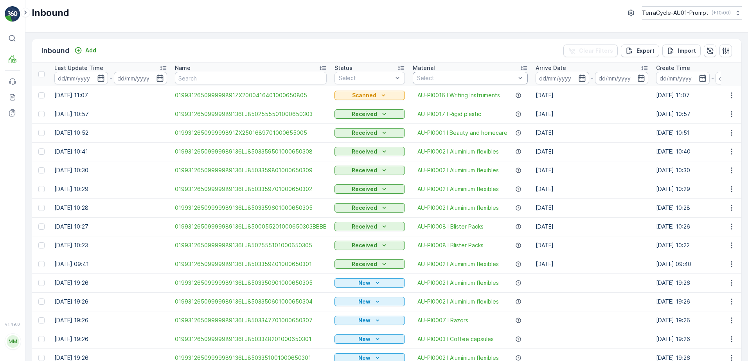
click at [439, 80] on div at bounding box center [466, 78] width 100 height 6
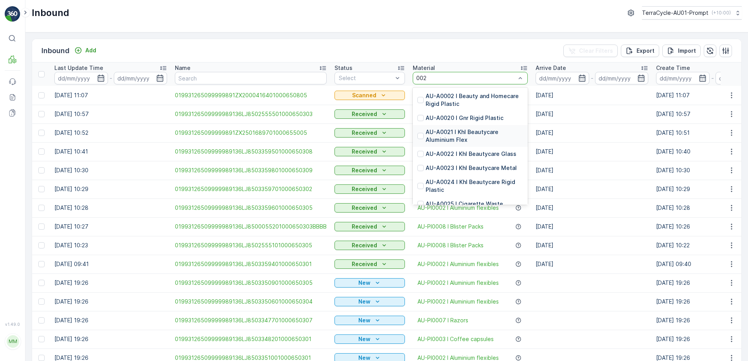
type input "0029"
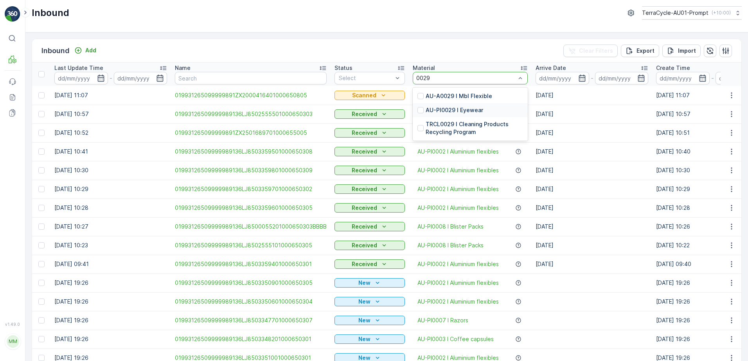
click at [438, 110] on p "AU-PI0029 I Eyewear" at bounding box center [453, 110] width 57 height 8
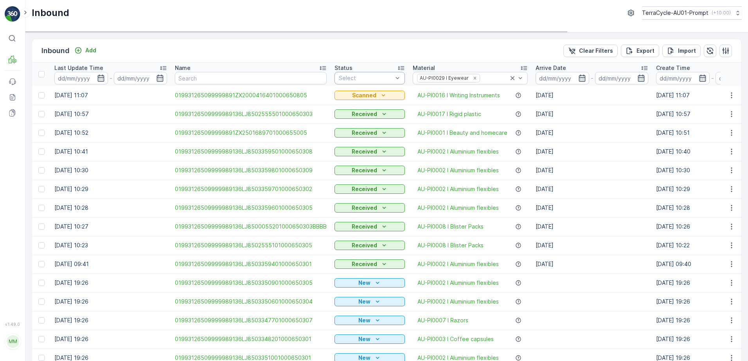
drag, startPoint x: 353, startPoint y: 81, endPoint x: 357, endPoint y: 79, distance: 4.6
click at [357, 79] on div at bounding box center [366, 78] width 56 height 6
click at [355, 105] on span "Scanned" at bounding box center [350, 108] width 23 height 6
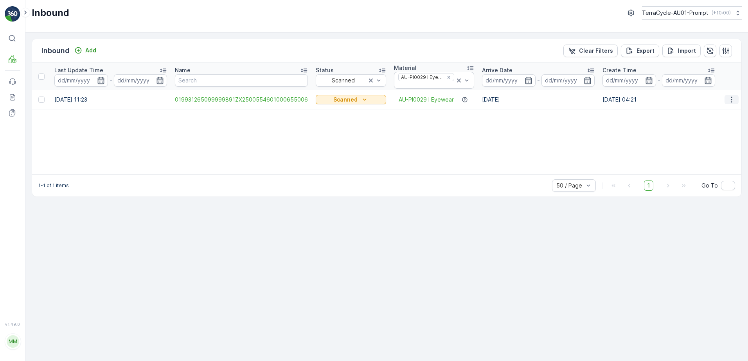
click at [729, 102] on icon "button" at bounding box center [731, 100] width 8 height 8
click at [704, 156] on span "Print QR" at bounding box center [700, 155] width 22 height 8
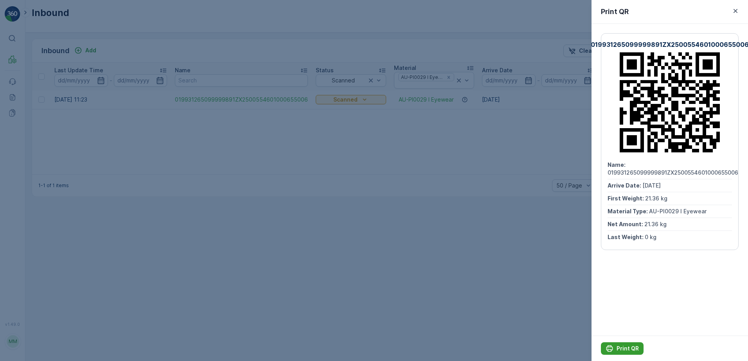
click at [629, 347] on p "Print QR" at bounding box center [627, 349] width 22 height 8
click at [739, 8] on button "button" at bounding box center [734, 10] width 9 height 9
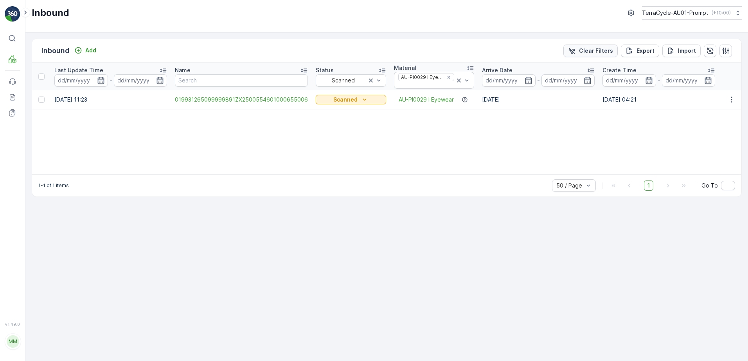
click at [586, 50] on p "Clear Filters" at bounding box center [596, 51] width 34 height 8
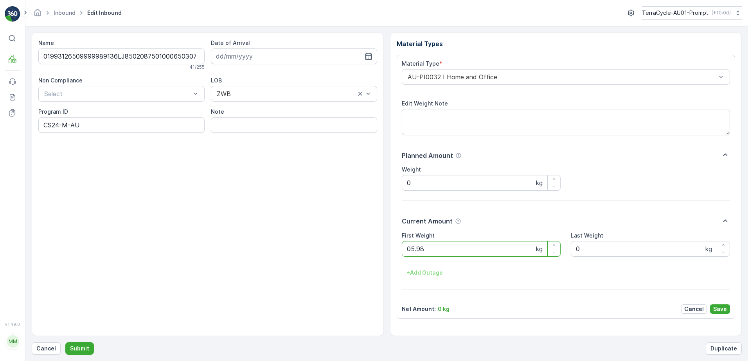
click at [65, 343] on button "Submit" at bounding box center [79, 349] width 29 height 13
click at [48, 346] on p "Cancel" at bounding box center [46, 349] width 20 height 8
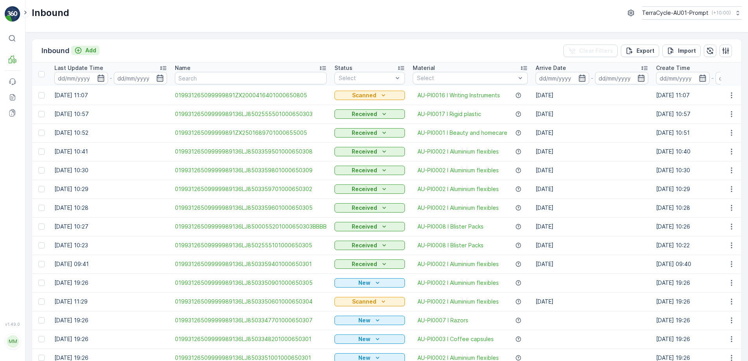
click at [85, 52] on p "Add" at bounding box center [90, 51] width 11 height 8
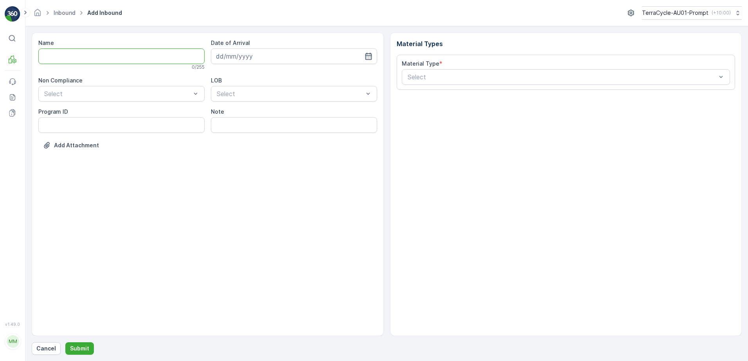
click at [86, 56] on input "Name" at bounding box center [121, 56] width 166 height 16
click at [65, 343] on button "Submit" at bounding box center [79, 349] width 29 height 13
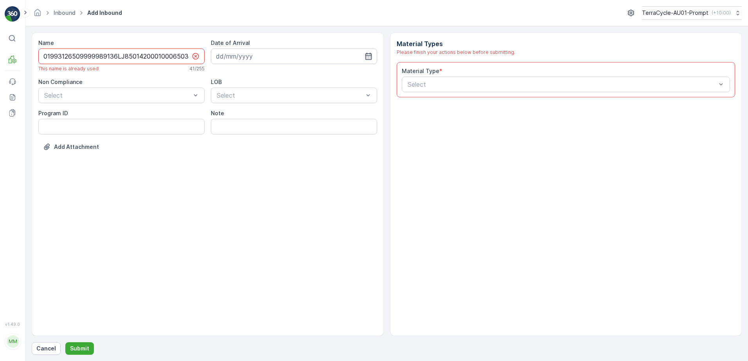
click at [190, 59] on input "01993126509999989136LJ8501420001000650306" at bounding box center [121, 56] width 166 height 16
type input "01993126509999989136LJ8501420001000650306A"
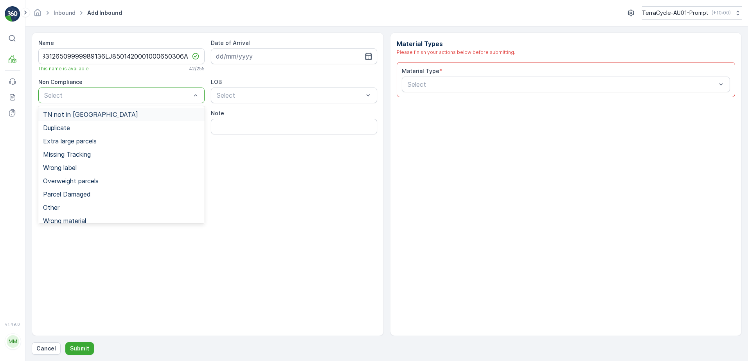
scroll to position [0, 0]
click at [127, 95] on div at bounding box center [117, 95] width 148 height 7
click at [77, 132] on div "Duplicate" at bounding box center [121, 127] width 166 height 13
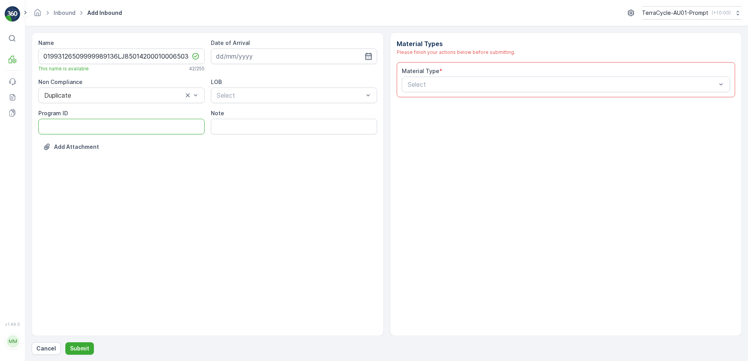
click at [55, 133] on ID "Program ID" at bounding box center [121, 127] width 166 height 16
type ID "CS178-M"
drag, startPoint x: 310, startPoint y: 178, endPoint x: 257, endPoint y: 84, distance: 108.0
click at [310, 176] on div "Name 01993126509999989136LJ8501420001000650306A This name is available 42 / 255…" at bounding box center [208, 184] width 352 height 304
click at [248, 54] on input at bounding box center [294, 56] width 166 height 16
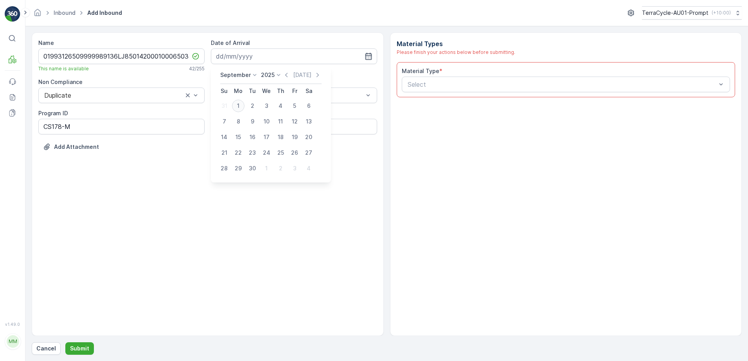
click at [235, 107] on div "1" at bounding box center [238, 106] width 13 height 13
type input "[DATE]"
click at [265, 90] on div "Select" at bounding box center [294, 96] width 166 height 16
click at [244, 127] on div "ZWB" at bounding box center [293, 127] width 157 height 7
click at [428, 88] on div at bounding box center [562, 84] width 310 height 7
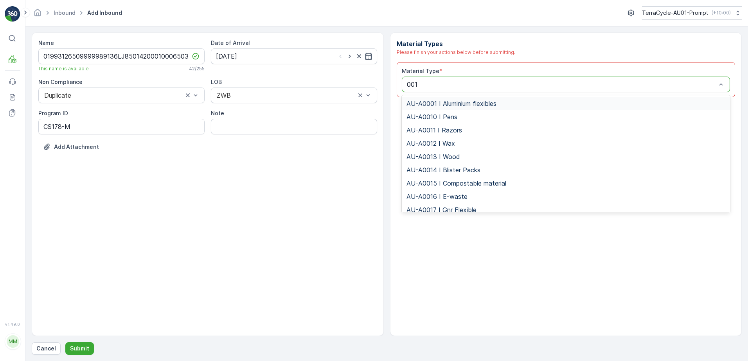
type input "0015"
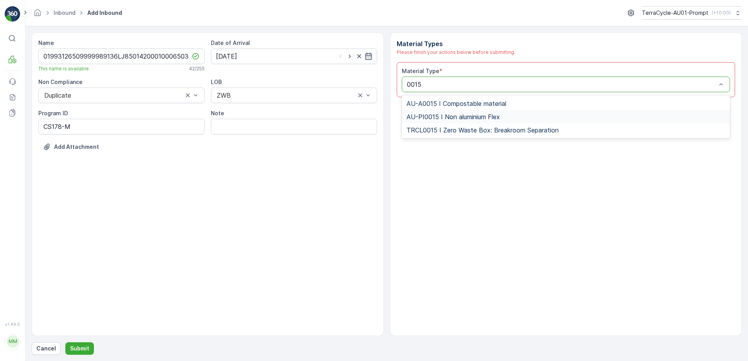
click at [502, 121] on div "AU-PI0015 I Non aluminium Flex" at bounding box center [566, 116] width 328 height 13
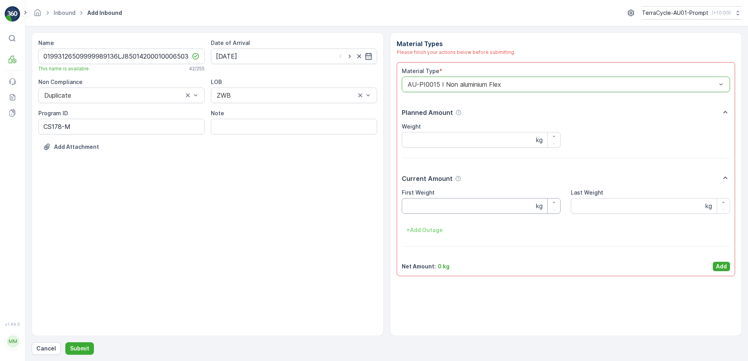
drag, startPoint x: 429, startPoint y: 212, endPoint x: 428, endPoint y: 204, distance: 8.6
click at [428, 207] on Weight "First Weight" at bounding box center [481, 206] width 159 height 16
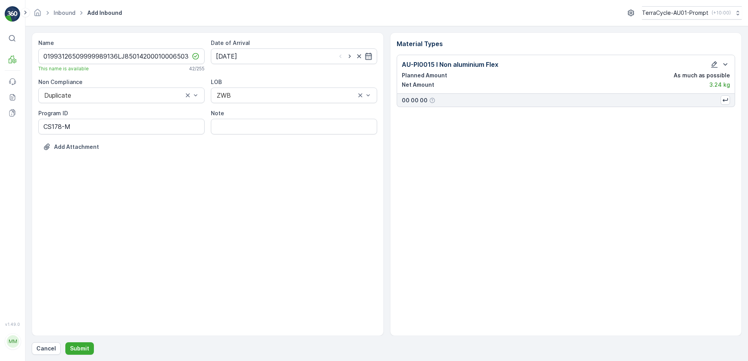
click at [78, 341] on div "Name 01993126509999989136LJ8501420001000650306A This name is available 42 / 255…" at bounding box center [387, 193] width 710 height 323
click at [84, 346] on p "Submit" at bounding box center [79, 349] width 19 height 8
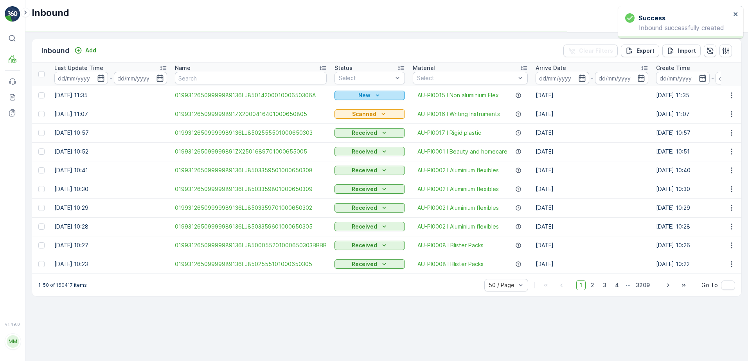
click at [353, 96] on div "New" at bounding box center [369, 95] width 64 height 8
click at [344, 115] on span "Scanned" at bounding box center [348, 118] width 23 height 8
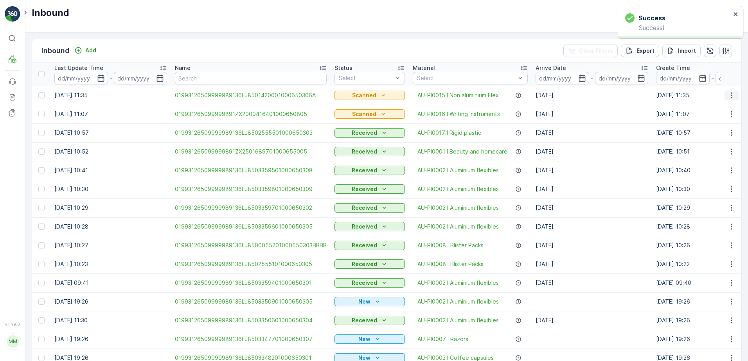
click at [727, 98] on icon "button" at bounding box center [731, 95] width 8 height 8
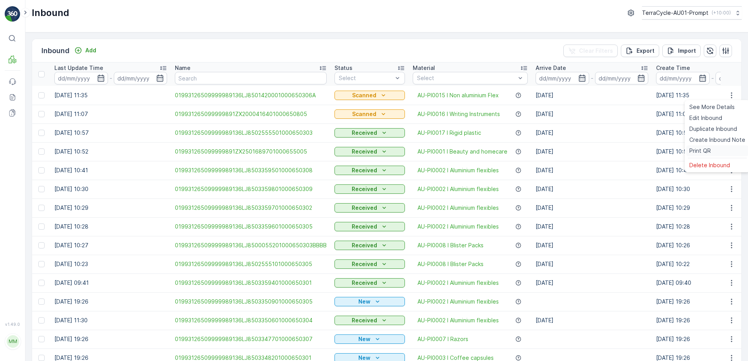
click at [698, 152] on span "Print QR" at bounding box center [700, 151] width 22 height 8
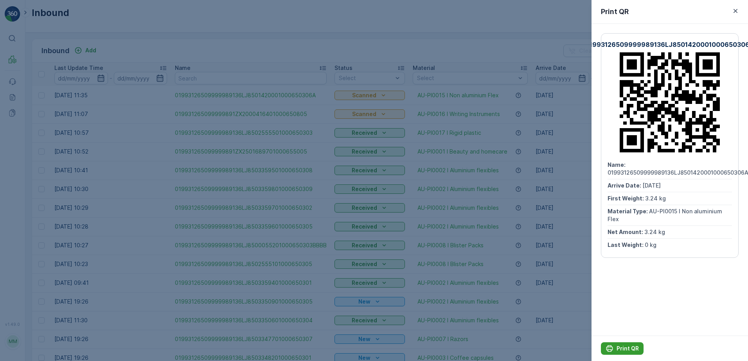
click at [629, 349] on p "Print QR" at bounding box center [627, 349] width 22 height 8
click at [738, 13] on icon "button" at bounding box center [735, 11] width 8 height 8
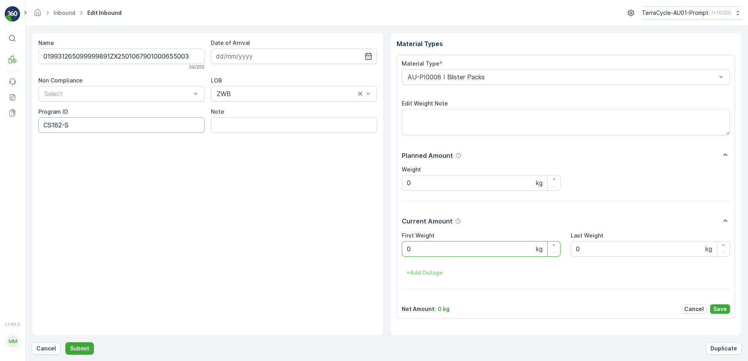
click at [70, 127] on ID "CS182-S" at bounding box center [121, 125] width 166 height 16
type ID "CS178-M"
drag, startPoint x: 263, startPoint y: 54, endPoint x: 272, endPoint y: 55, distance: 8.7
click at [266, 54] on input at bounding box center [294, 56] width 166 height 16
drag, startPoint x: 235, startPoint y: 105, endPoint x: 240, endPoint y: 103, distance: 5.1
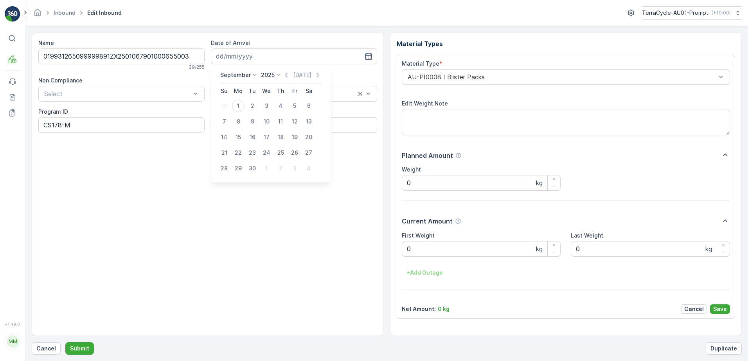
click at [237, 105] on div "1" at bounding box center [238, 106] width 13 height 13
type input "[DATE]"
click at [402, 80] on div "AU-PI0008 I Blister Packs" at bounding box center [566, 77] width 328 height 16
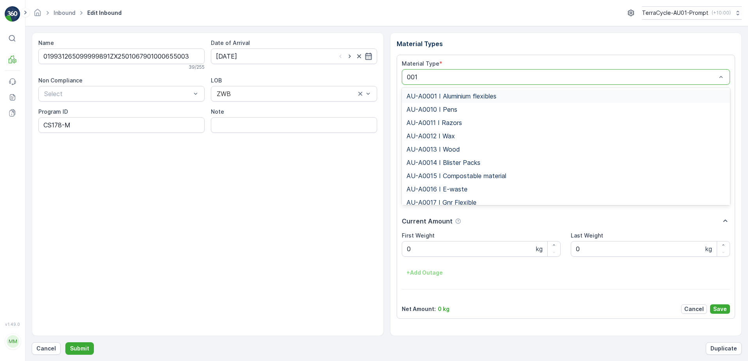
type input "0015"
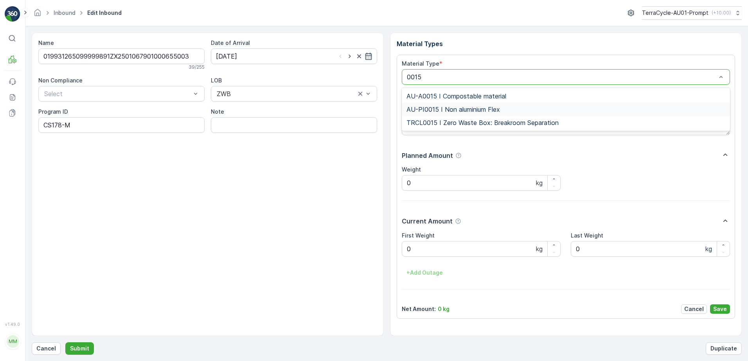
click at [482, 106] on span "AU-PI0015 I Non aluminium Flex" at bounding box center [452, 109] width 93 height 7
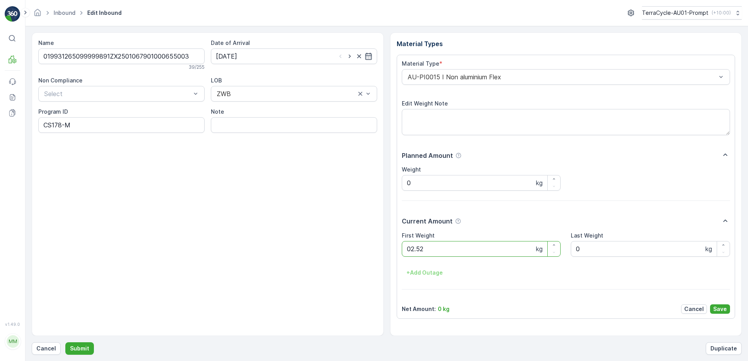
click at [65, 343] on button "Submit" at bounding box center [79, 349] width 29 height 13
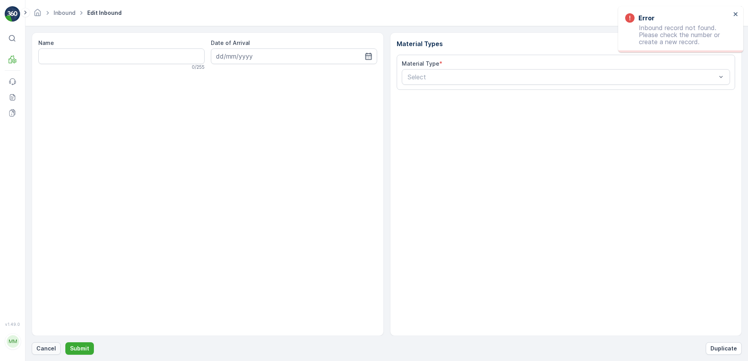
click at [41, 348] on p "Cancel" at bounding box center [46, 349] width 20 height 8
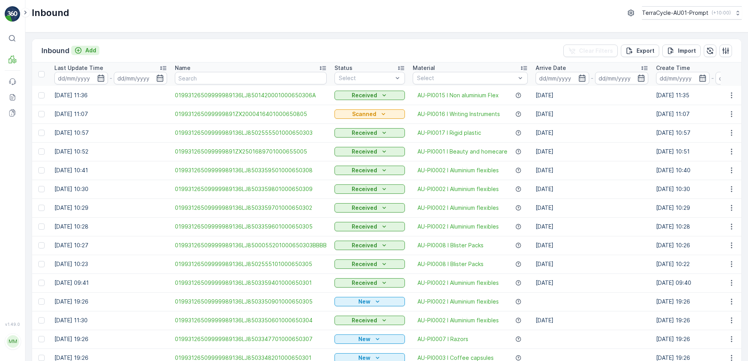
click at [94, 50] on p "Add" at bounding box center [90, 51] width 11 height 8
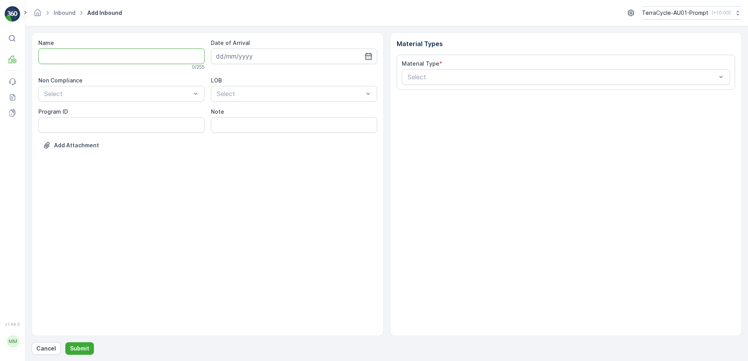
click at [86, 56] on input "Name" at bounding box center [121, 56] width 166 height 16
type input "019931265099999891ZX2001635901000650800"
click at [65, 343] on button "Submit" at bounding box center [79, 349] width 29 height 13
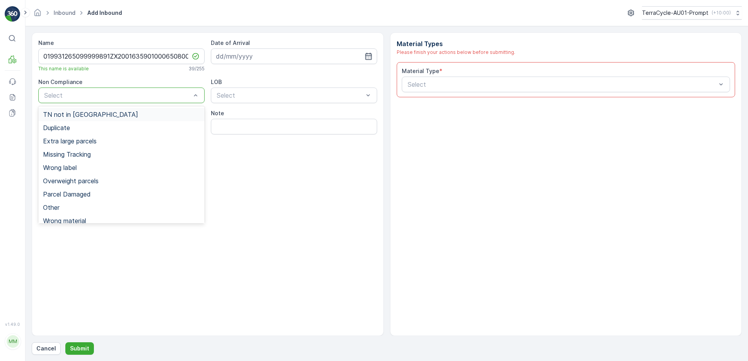
click at [96, 117] on div "TN not in [GEOGRAPHIC_DATA]" at bounding box center [121, 114] width 157 height 7
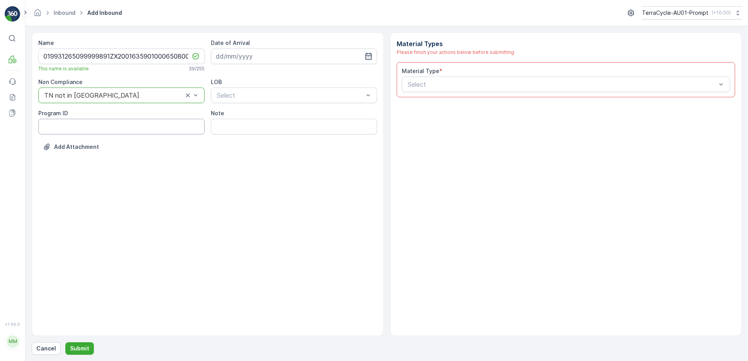
click at [65, 130] on ID "Program ID" at bounding box center [121, 127] width 166 height 16
type ID "CS178-M"
click at [268, 52] on input at bounding box center [294, 56] width 166 height 16
click at [235, 102] on div "1" at bounding box center [238, 106] width 13 height 13
type input "[DATE]"
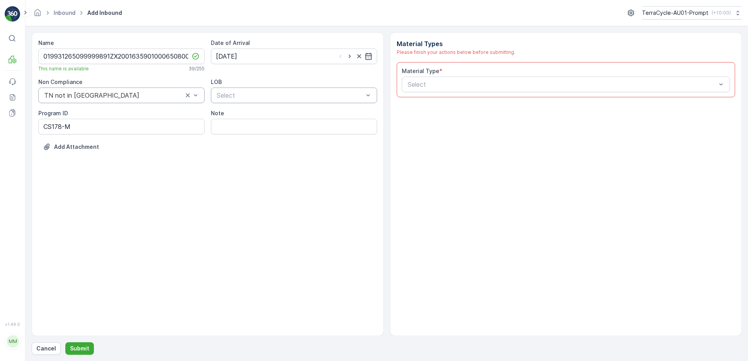
click at [261, 92] on div at bounding box center [290, 95] width 148 height 7
click at [247, 126] on div "ZWB" at bounding box center [293, 127] width 157 height 7
click at [428, 86] on div at bounding box center [562, 84] width 310 height 7
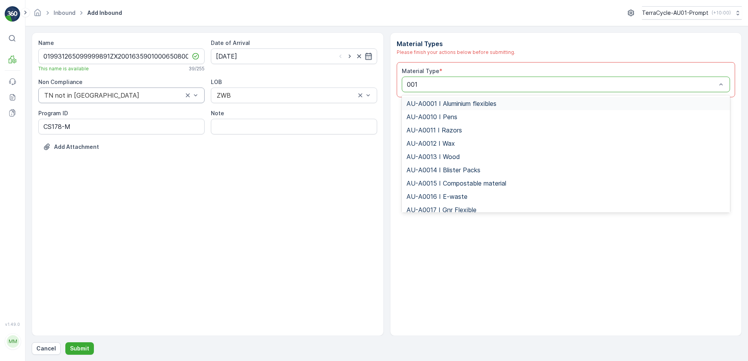
type input "0015"
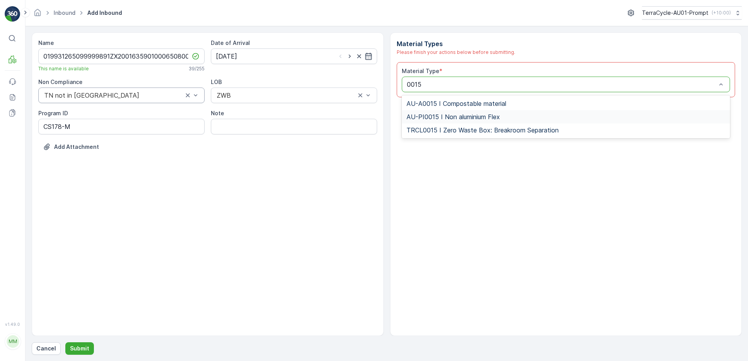
click at [456, 111] on div "AU-PI0015 I Non aluminium Flex" at bounding box center [566, 116] width 328 height 13
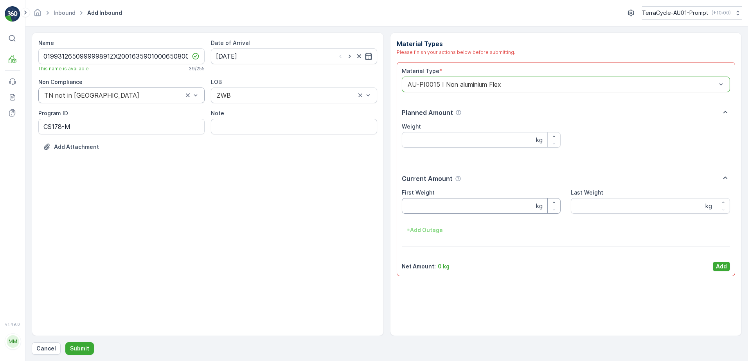
click at [414, 210] on Weight "First Weight" at bounding box center [481, 206] width 159 height 16
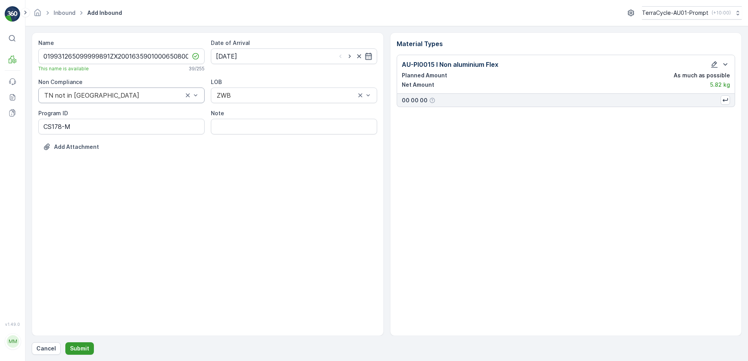
click at [77, 350] on p "Submit" at bounding box center [79, 349] width 19 height 8
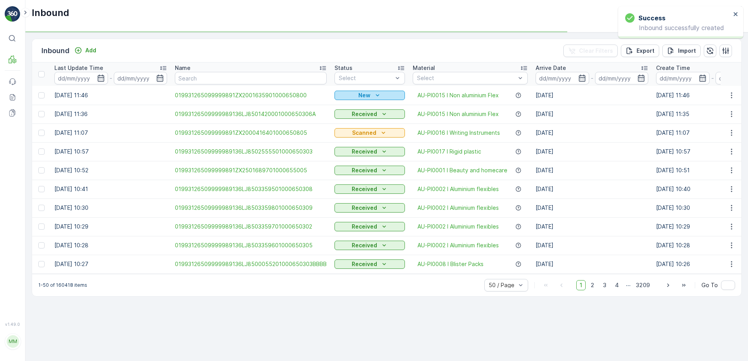
click at [366, 96] on p "New" at bounding box center [364, 95] width 12 height 8
drag, startPoint x: 345, startPoint y: 120, endPoint x: 363, endPoint y: 99, distance: 26.9
click at [346, 120] on span "Scanned" at bounding box center [348, 118] width 23 height 8
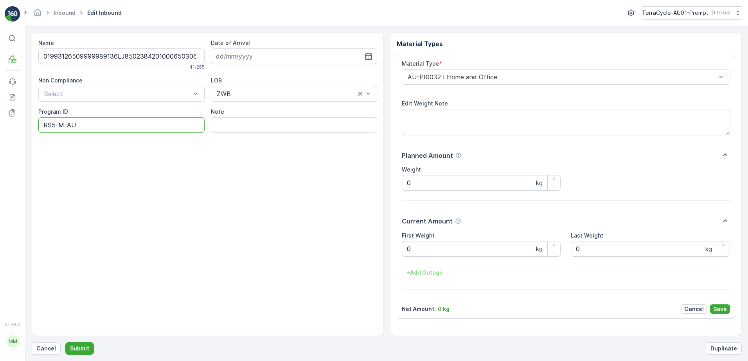
click at [79, 126] on ID "RS5-M-AU" at bounding box center [121, 125] width 166 height 16
type ID "R"
type ID "CS178-M"
drag, startPoint x: 278, startPoint y: 57, endPoint x: 367, endPoint y: 116, distance: 107.1
click at [280, 57] on input at bounding box center [294, 56] width 166 height 16
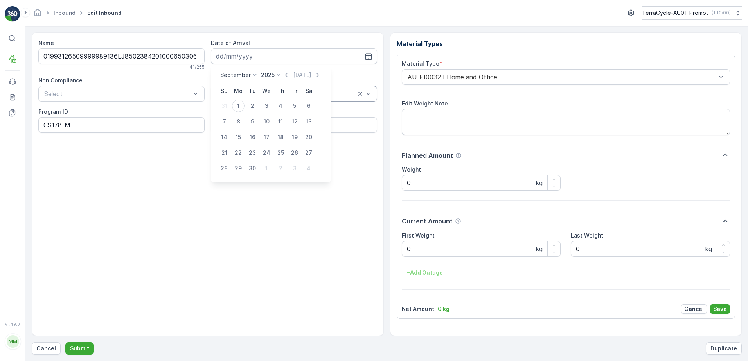
drag, startPoint x: 237, startPoint y: 104, endPoint x: 267, endPoint y: 92, distance: 32.8
click at [240, 103] on div "1" at bounding box center [238, 106] width 13 height 13
type input "[DATE]"
click at [267, 92] on div at bounding box center [286, 93] width 140 height 7
drag, startPoint x: 228, startPoint y: 126, endPoint x: 256, endPoint y: 119, distance: 29.8
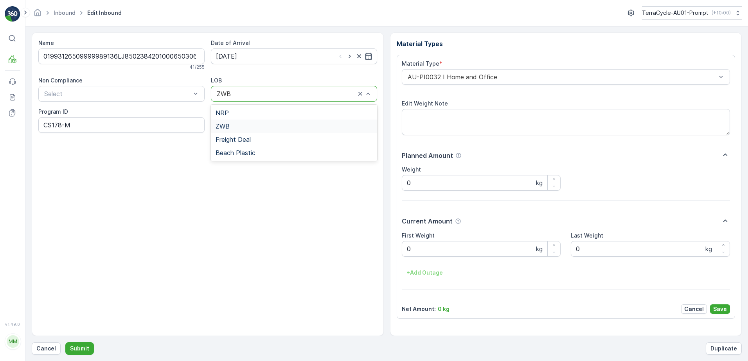
click at [232, 125] on div "ZWB" at bounding box center [293, 126] width 157 height 7
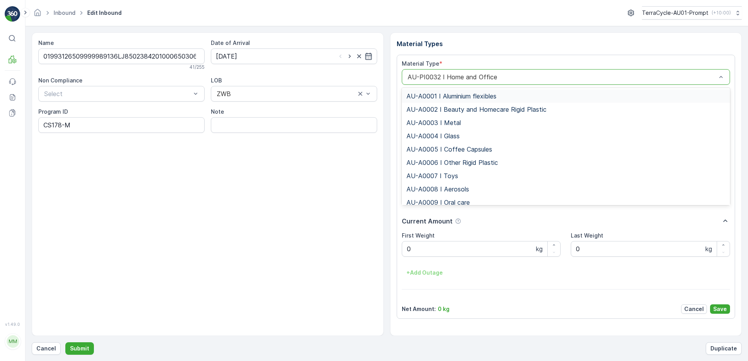
click at [410, 79] on div at bounding box center [562, 77] width 310 height 7
type input "0015"
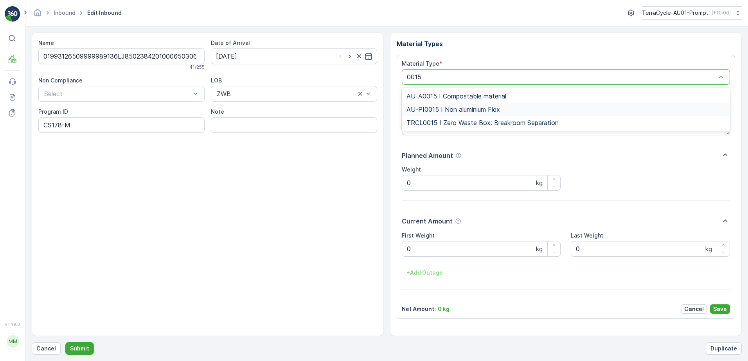
click at [486, 108] on span "AU-PI0015 I Non aluminium Flex" at bounding box center [452, 109] width 93 height 7
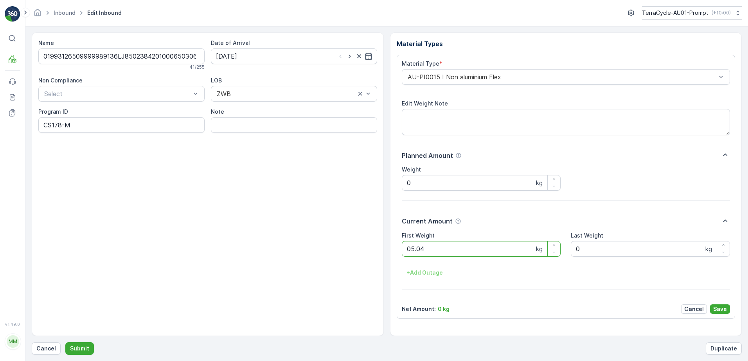
click at [65, 343] on button "Submit" at bounding box center [79, 349] width 29 height 13
